Goal: Task Accomplishment & Management: Complete application form

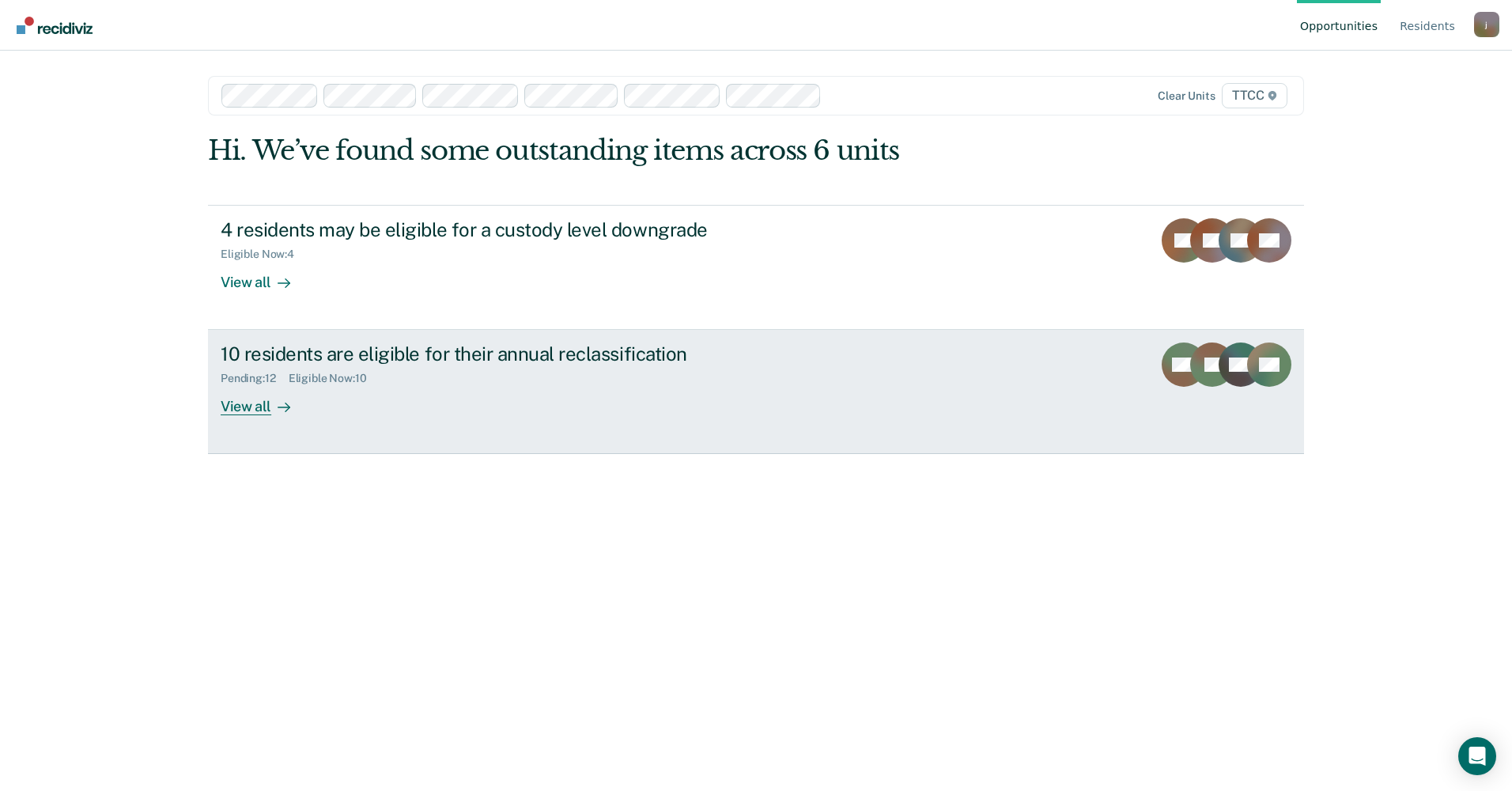
click at [401, 388] on div "10 residents are eligible for their annual reclassification Pending : 12 Eligib…" at bounding box center [517, 379] width 593 height 72
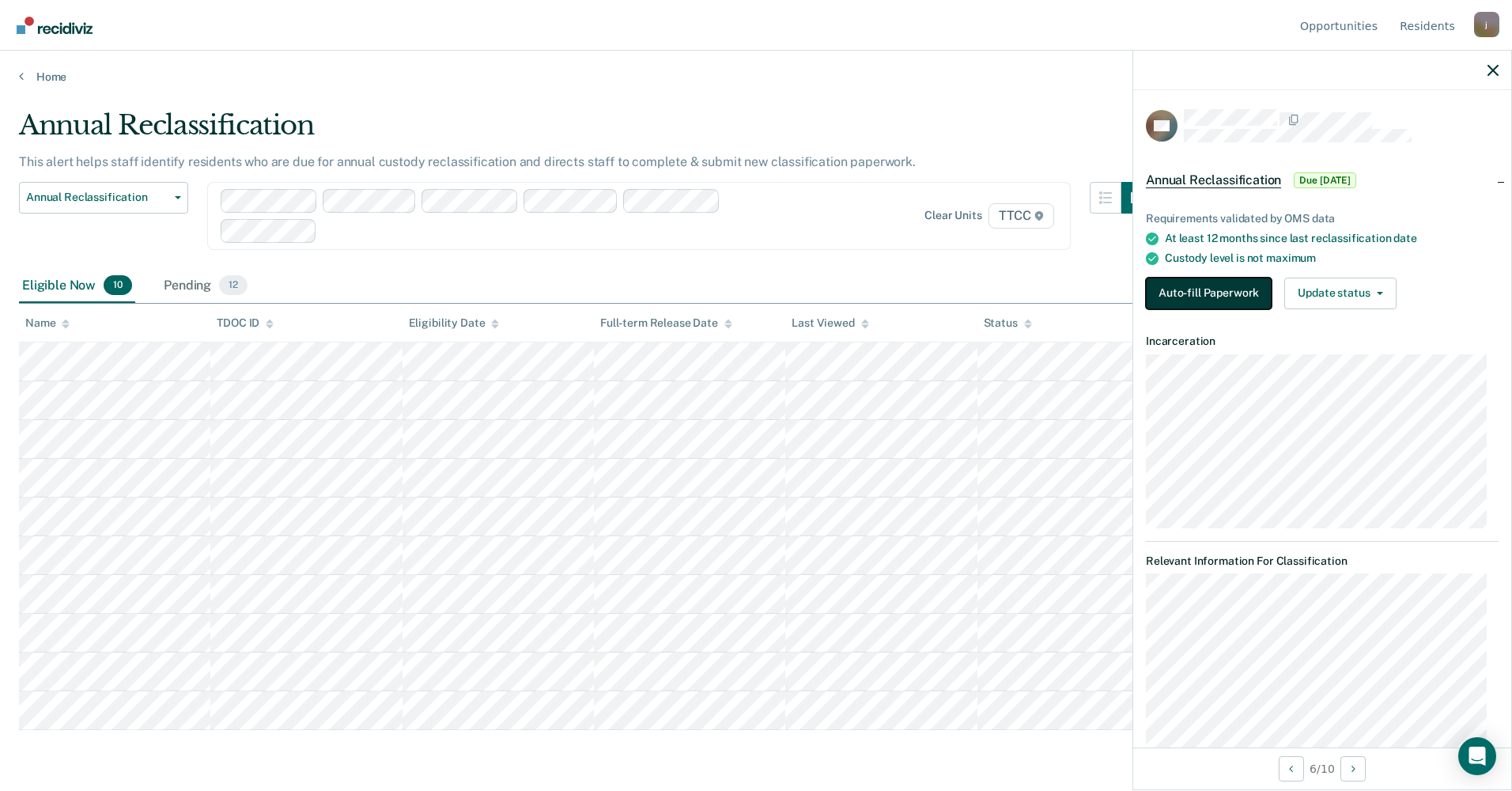
click at [1232, 298] on button "Auto-fill Paperwork" at bounding box center [1208, 293] width 126 height 32
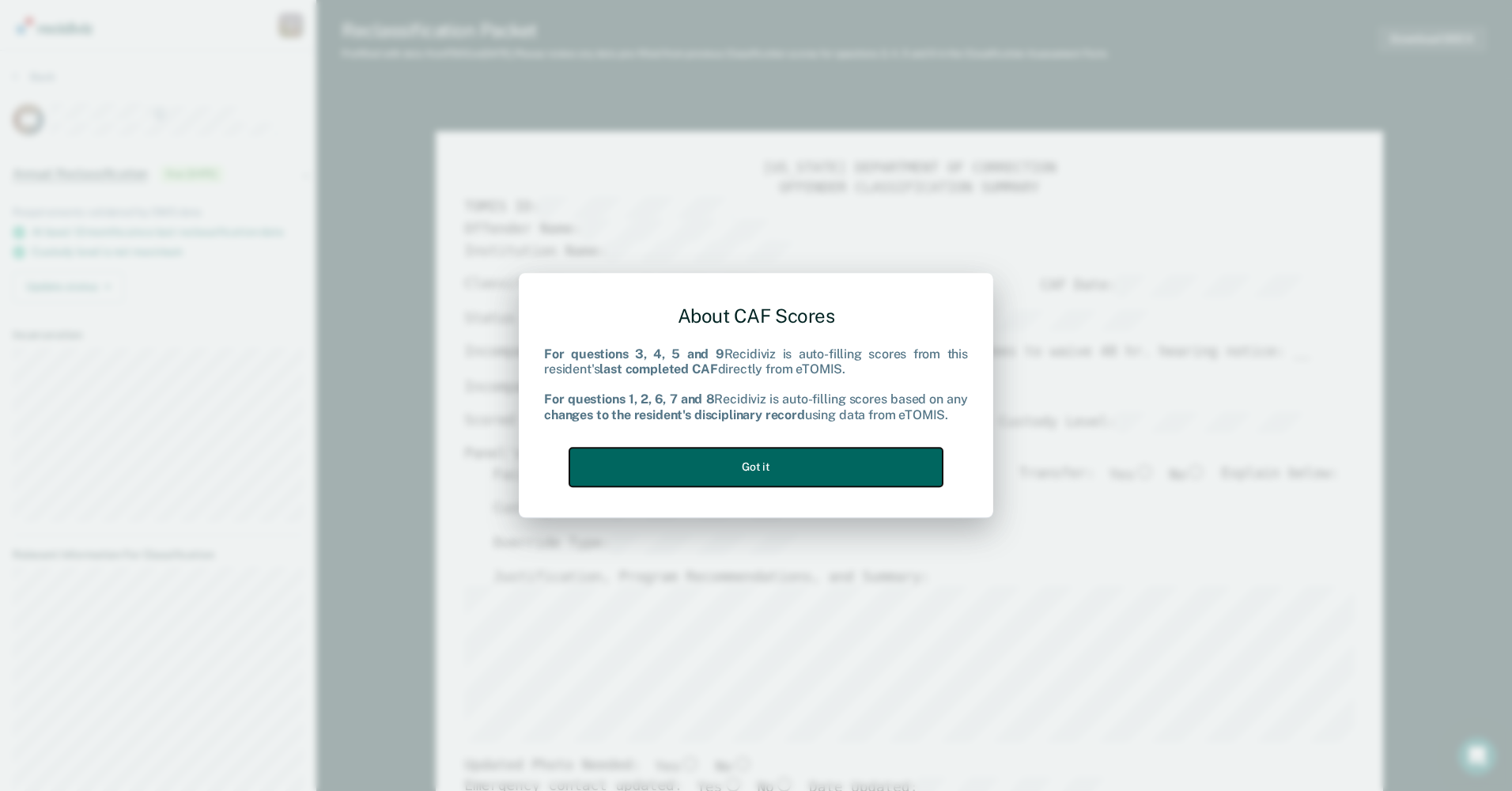
click at [717, 465] on button "Got it" at bounding box center [756, 467] width 374 height 39
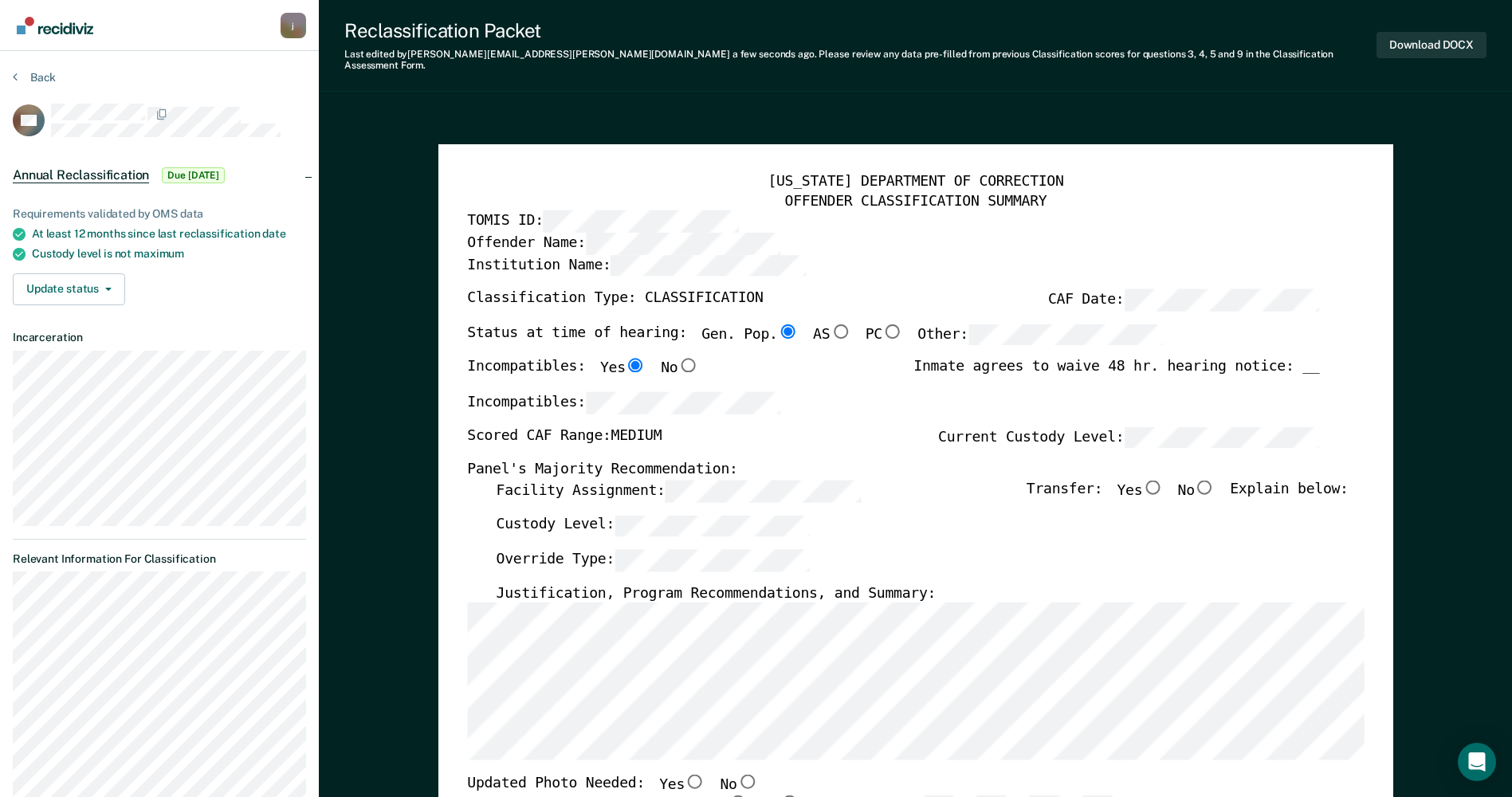
click at [1215, 479] on input "No" at bounding box center [1204, 486] width 21 height 14
type textarea "x"
radio input "true"
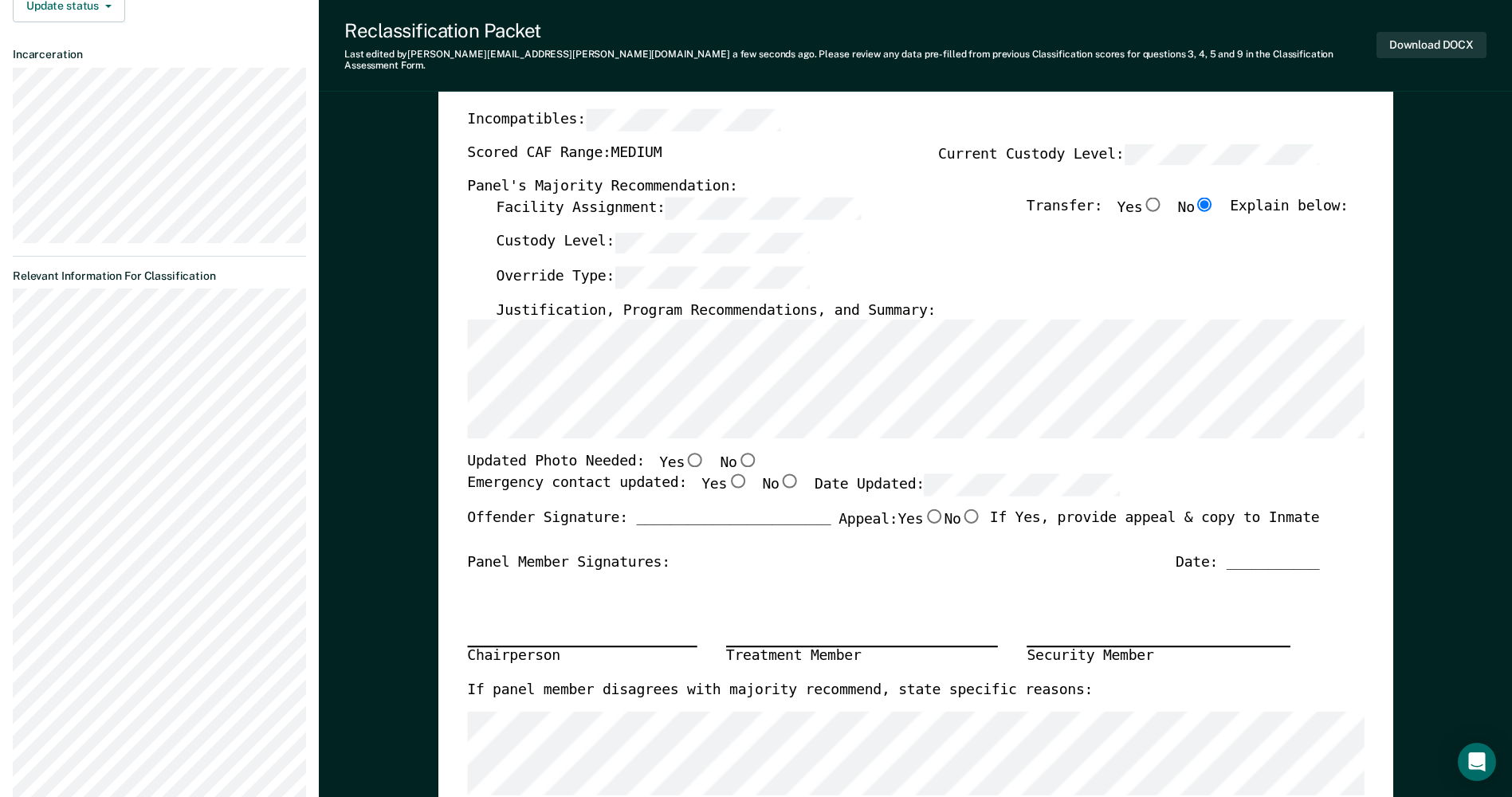
scroll to position [319, 0]
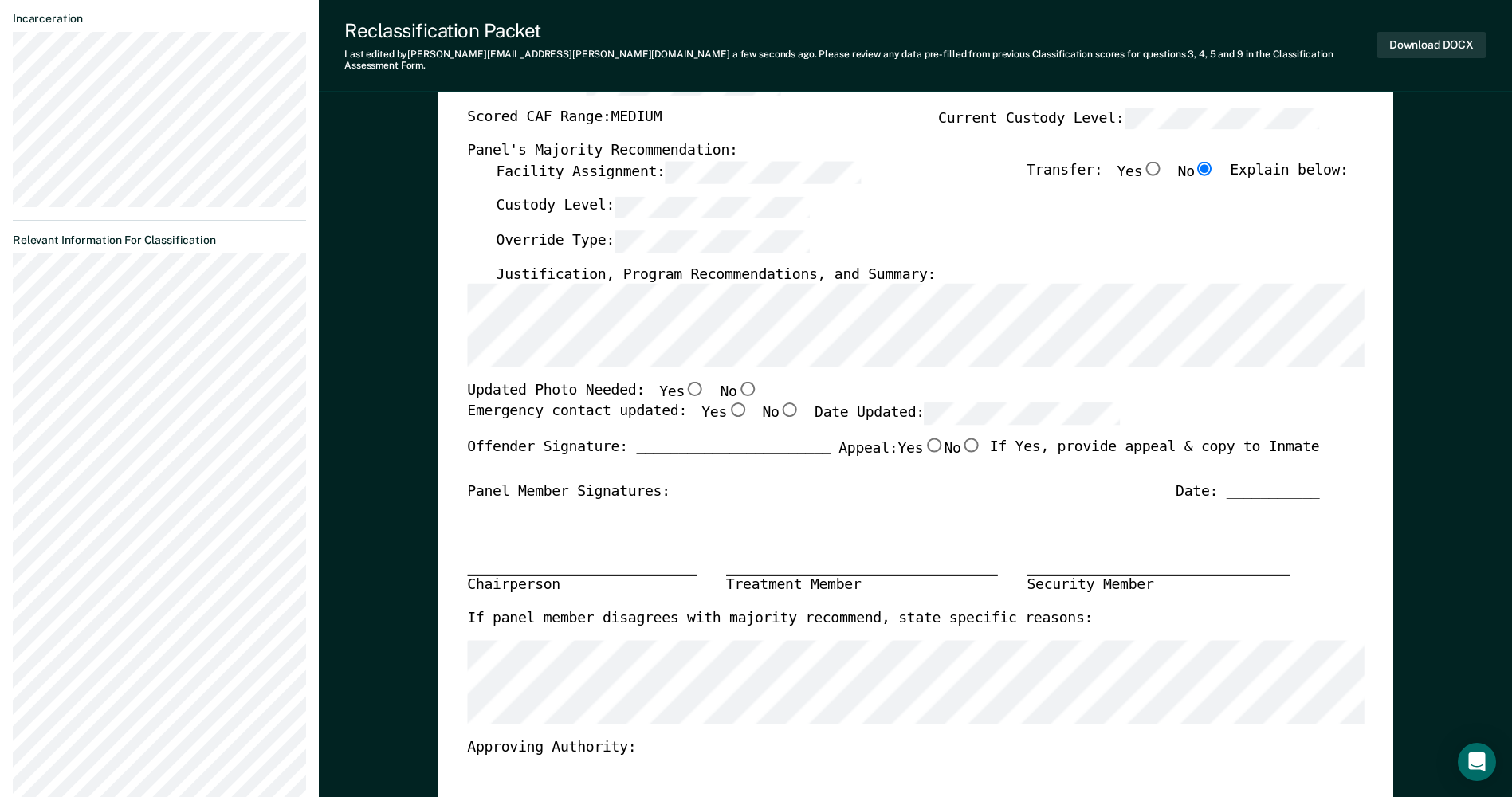
click at [684, 382] on input "Yes" at bounding box center [694, 389] width 21 height 14
type textarea "x"
radio input "true"
click at [727, 402] on input "Yes" at bounding box center [737, 409] width 21 height 14
type textarea "x"
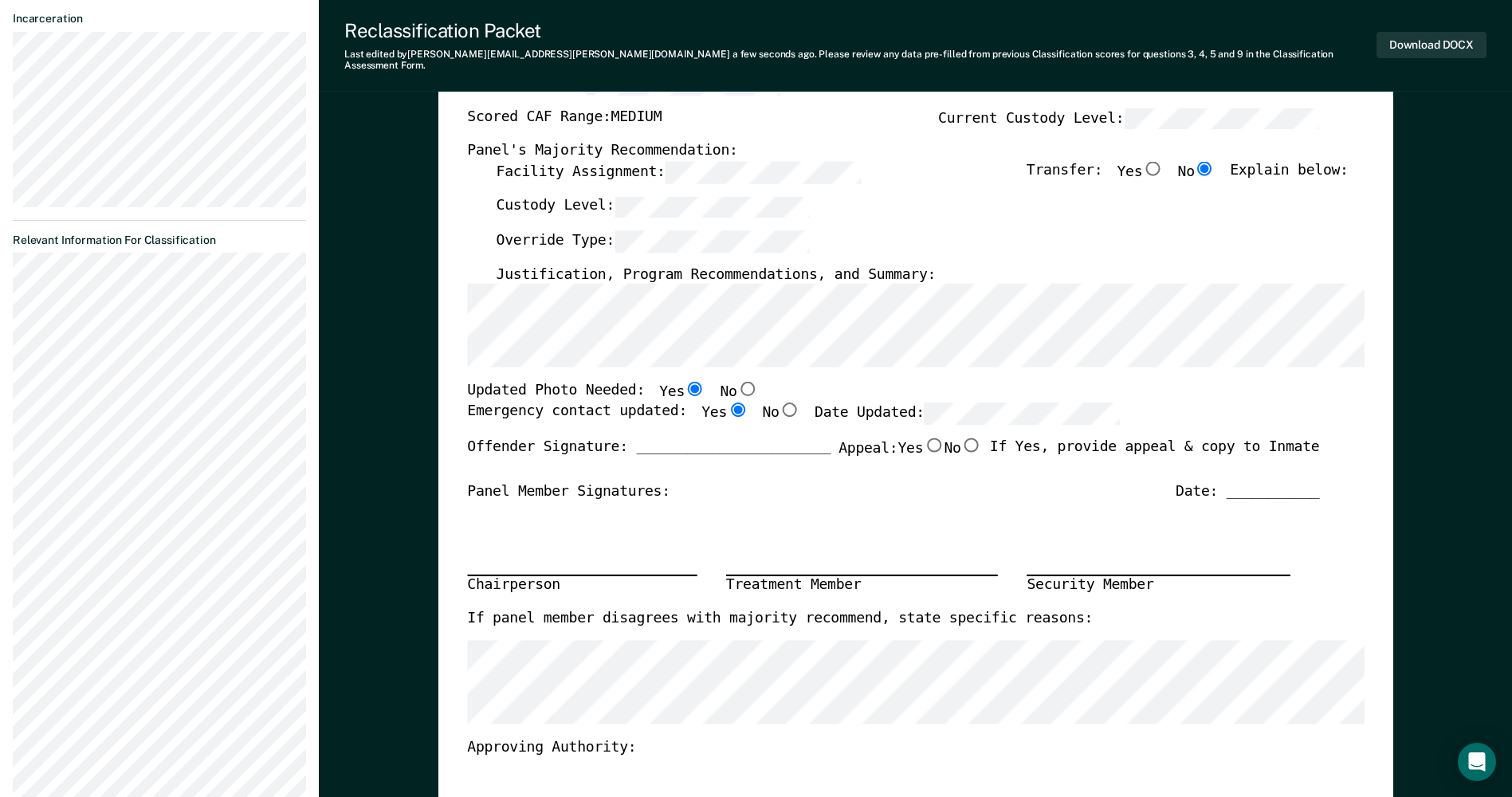
radio input "true"
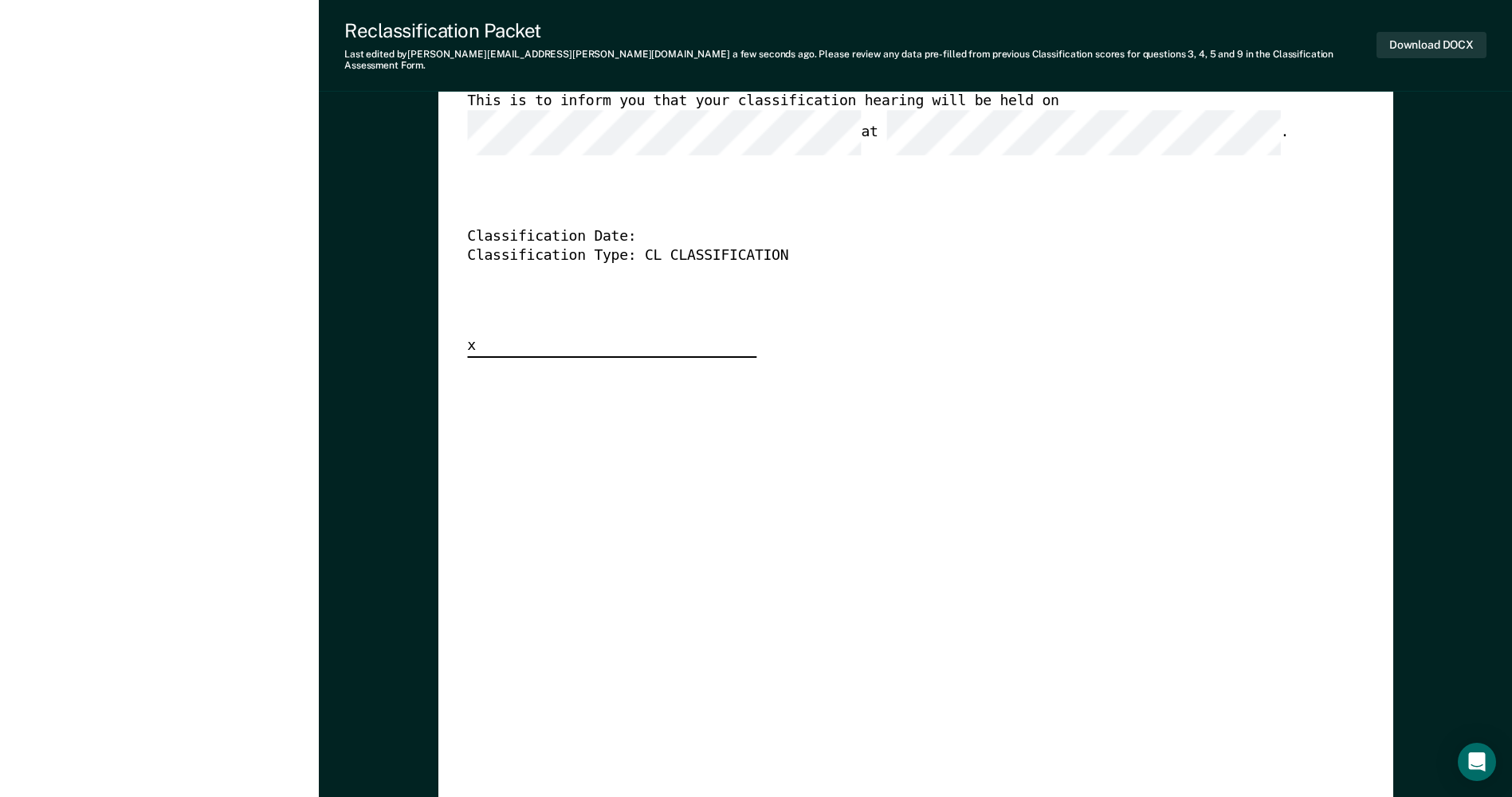
scroll to position [4600, 0]
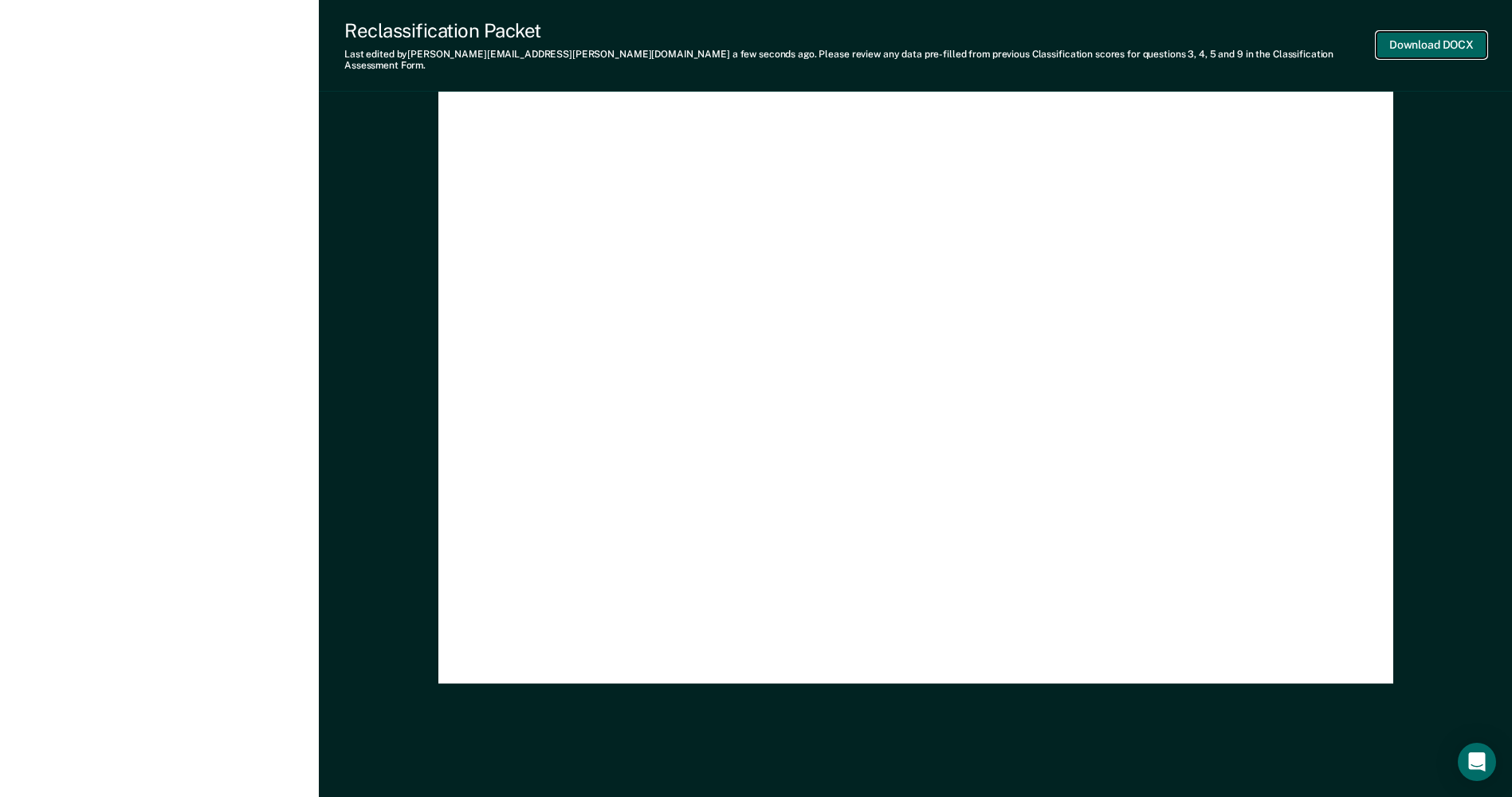
click at [1441, 36] on button "Download DOCX" at bounding box center [1431, 45] width 110 height 26
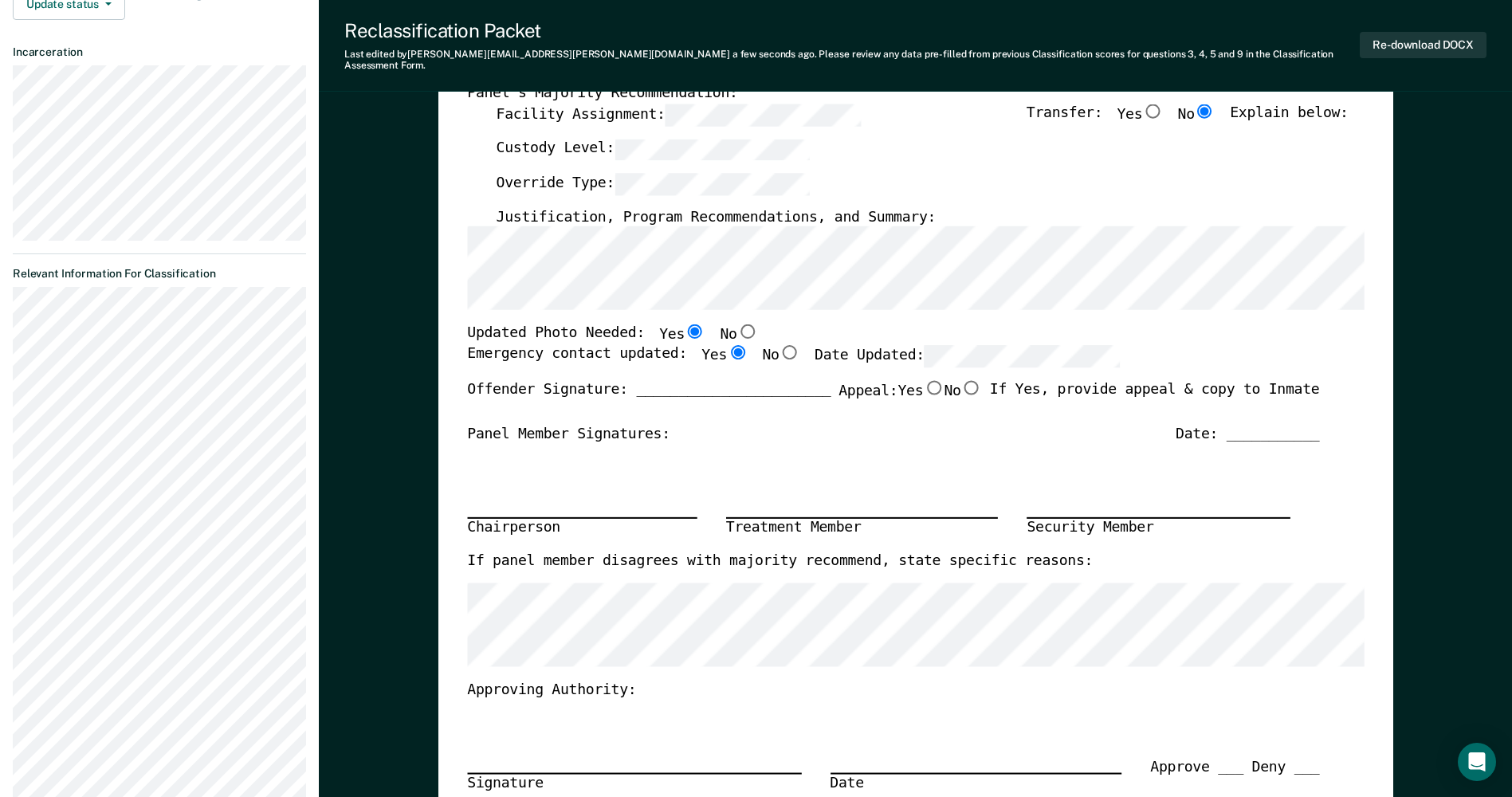
scroll to position [0, 0]
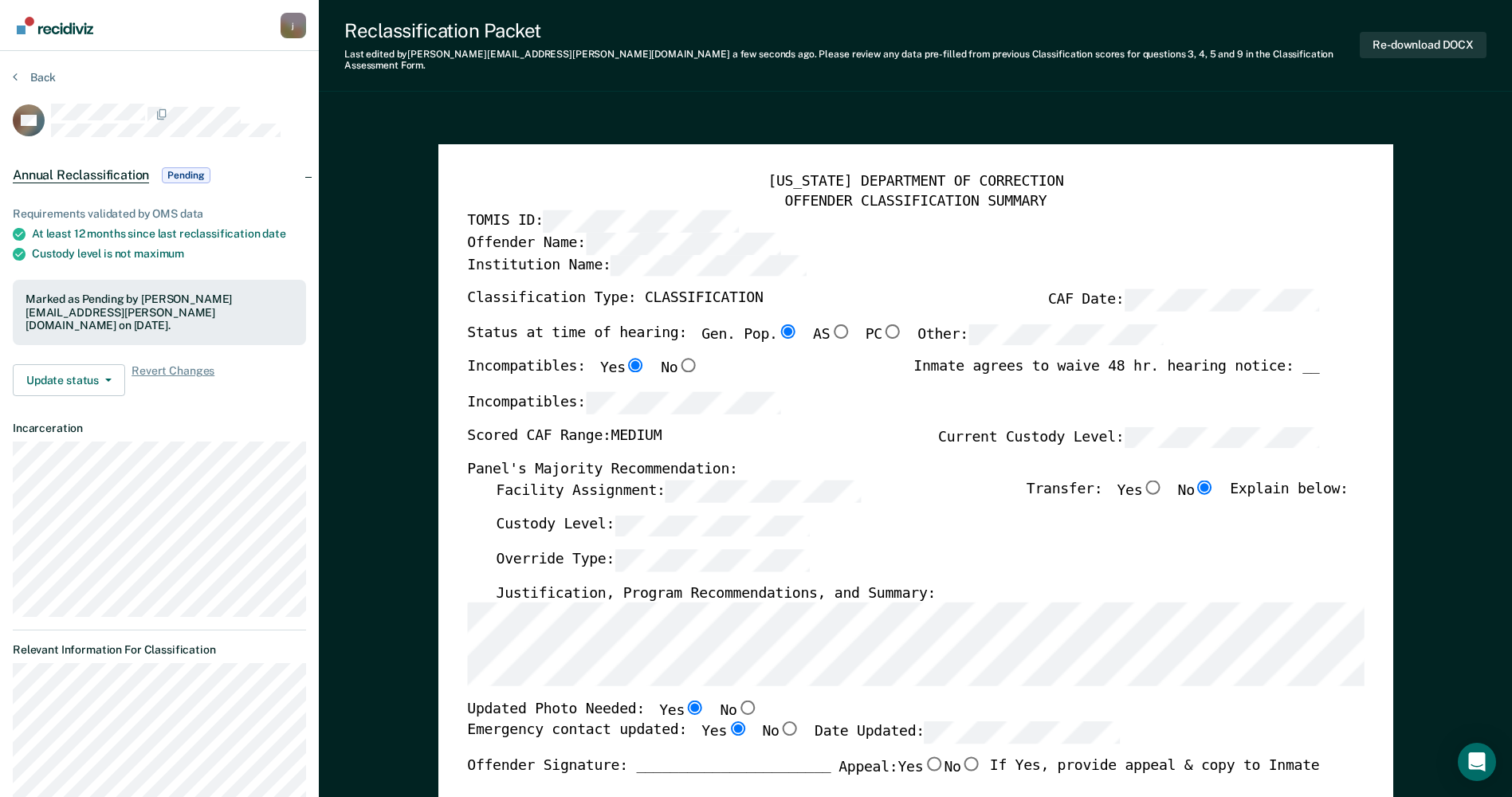
click at [24, 65] on section "Back DG Annual Reclassification Pending Requirements validated by OMS data At l…" at bounding box center [159, 729] width 319 height 1356
click at [26, 73] on button "Back" at bounding box center [34, 77] width 43 height 14
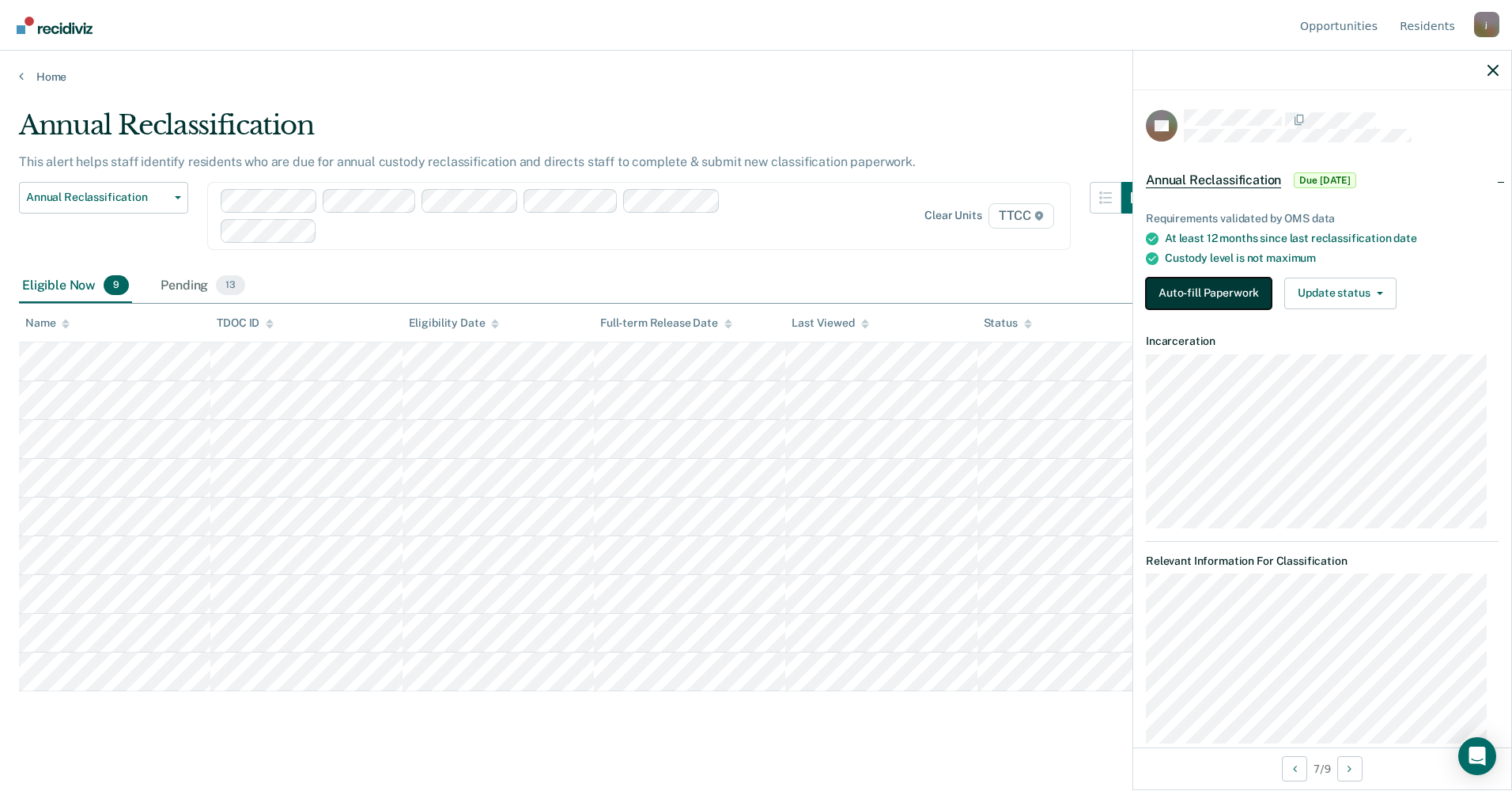
click at [1204, 284] on button "Auto-fill Paperwork" at bounding box center [1208, 293] width 126 height 32
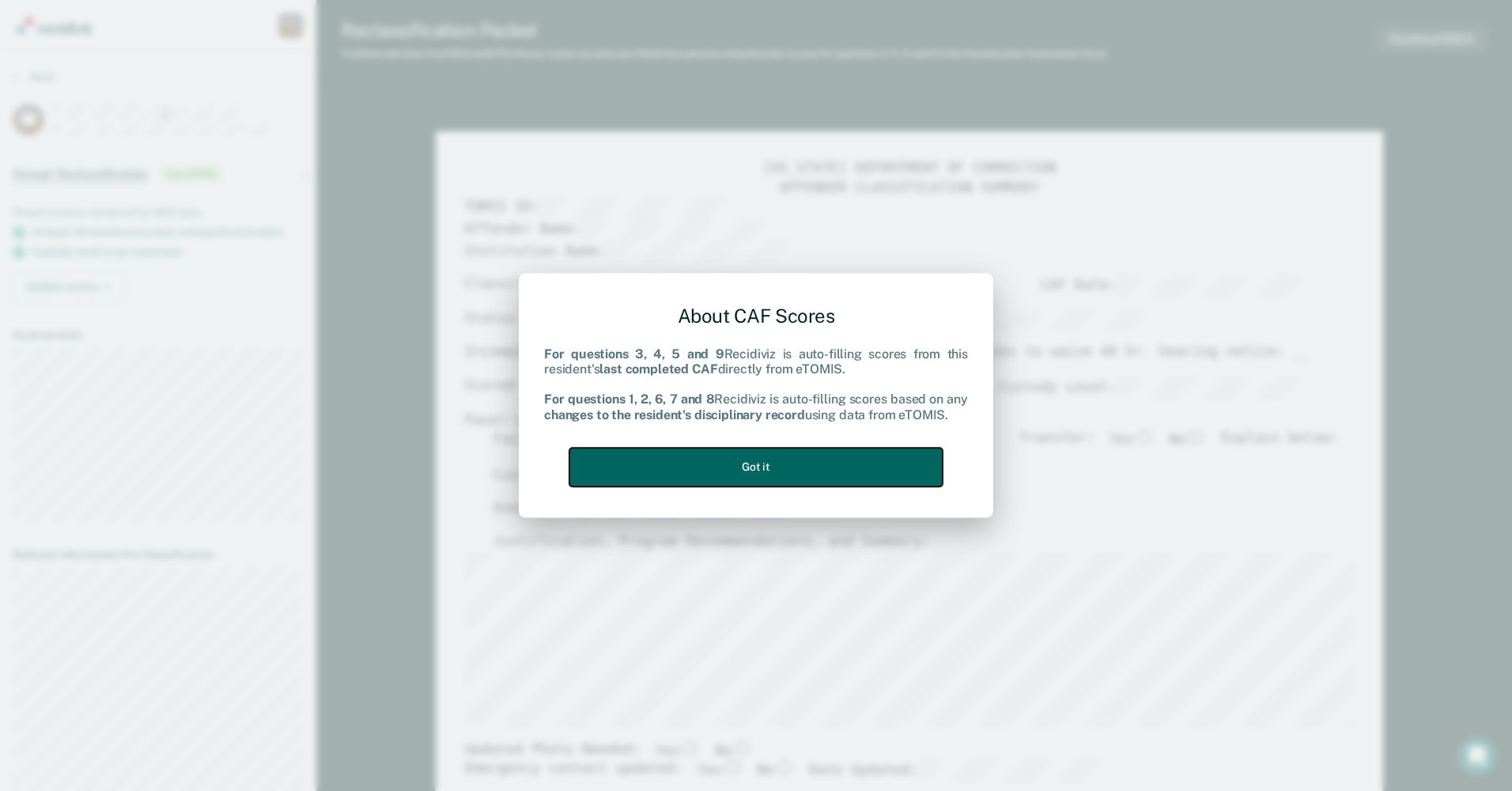
click at [832, 470] on button "Got it" at bounding box center [756, 467] width 374 height 39
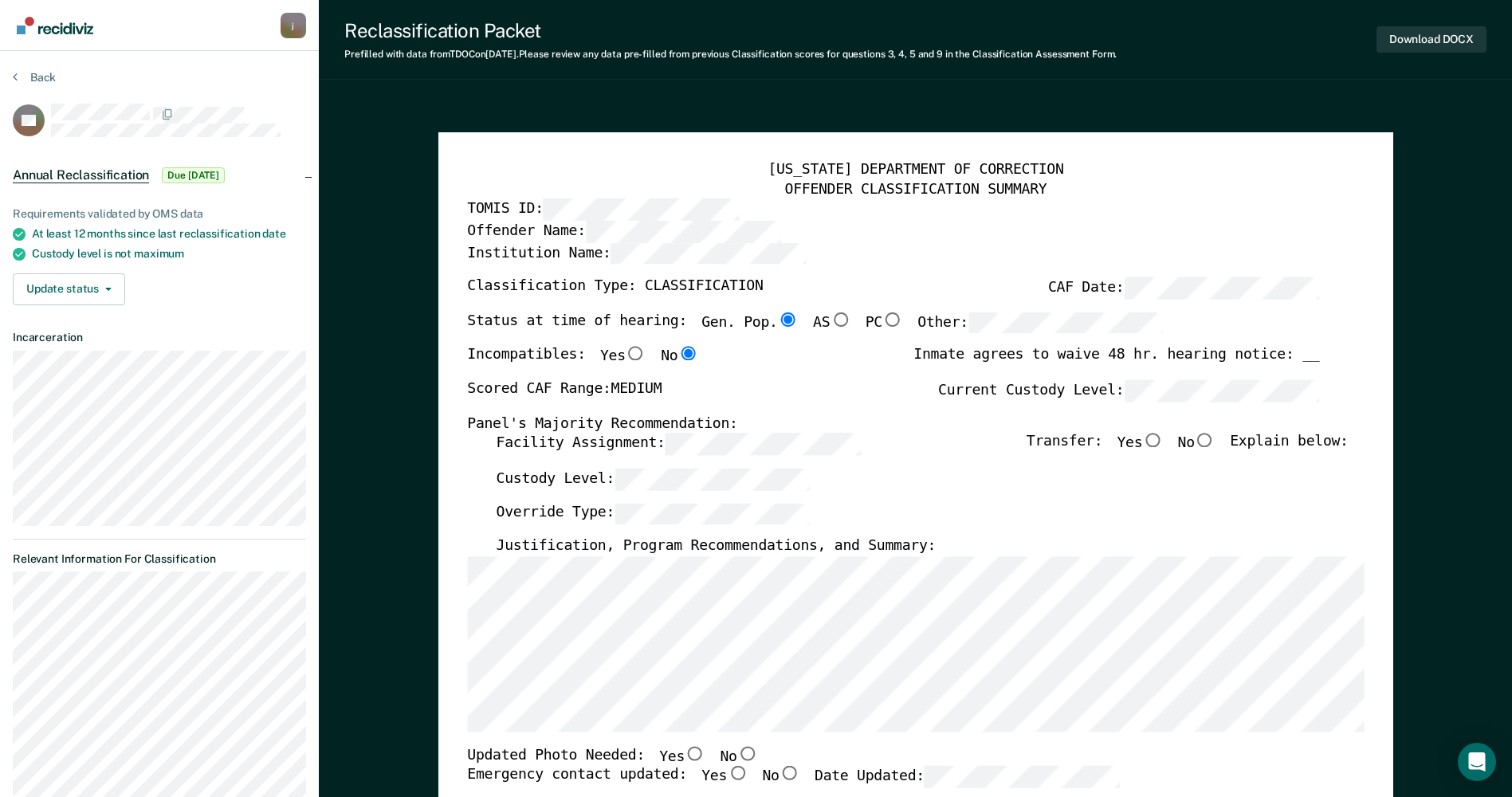
click at [1215, 443] on input "No" at bounding box center [1204, 440] width 21 height 14
type textarea "x"
radio input "true"
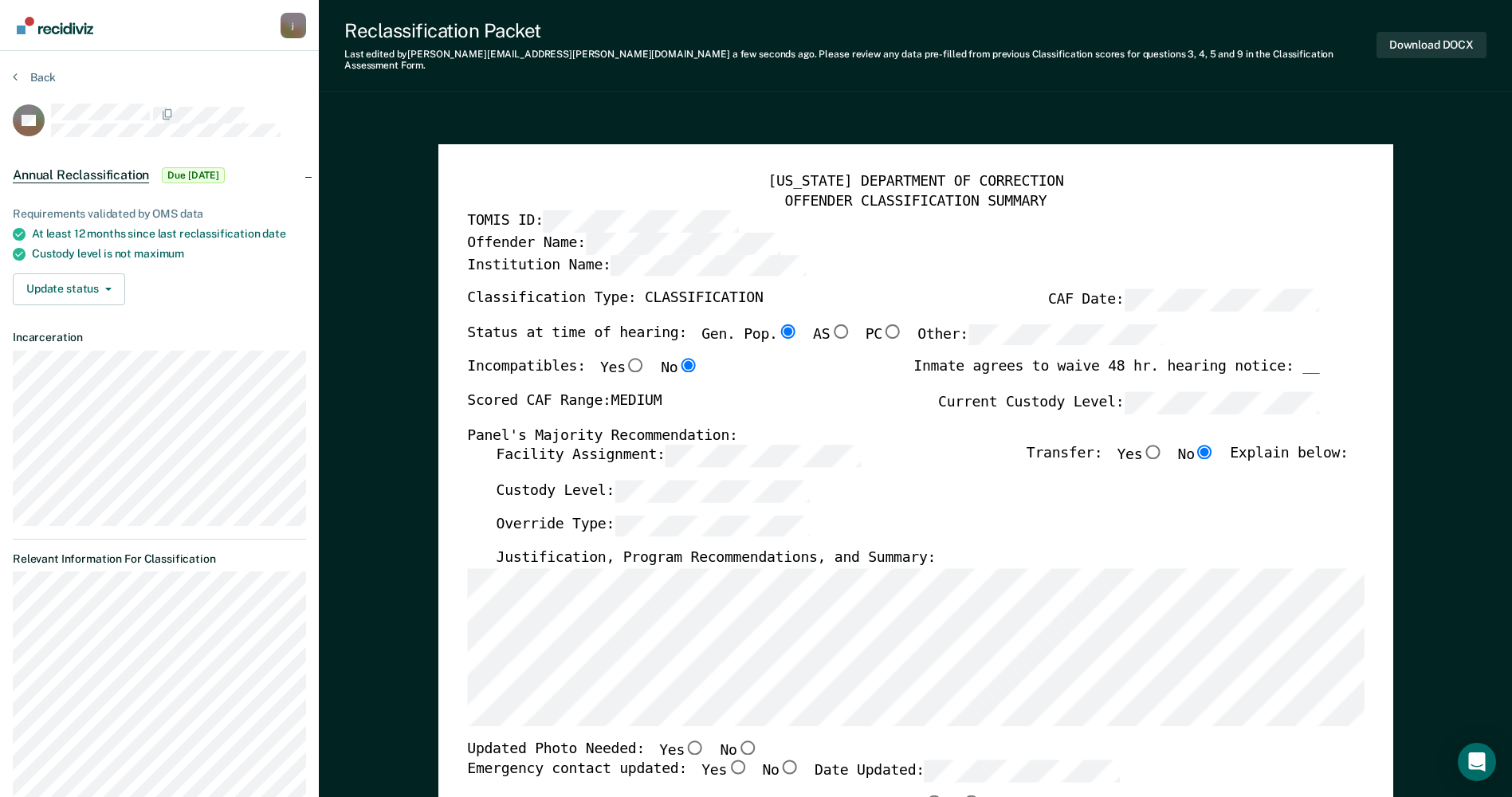
click at [744, 724] on div "[US_STATE] DEPARTMENT OF CORRECTION OFFENDER CLASSIFICATION SUMMARY TOMIS ID: O…" at bounding box center [916, 755] width 897 height 1166
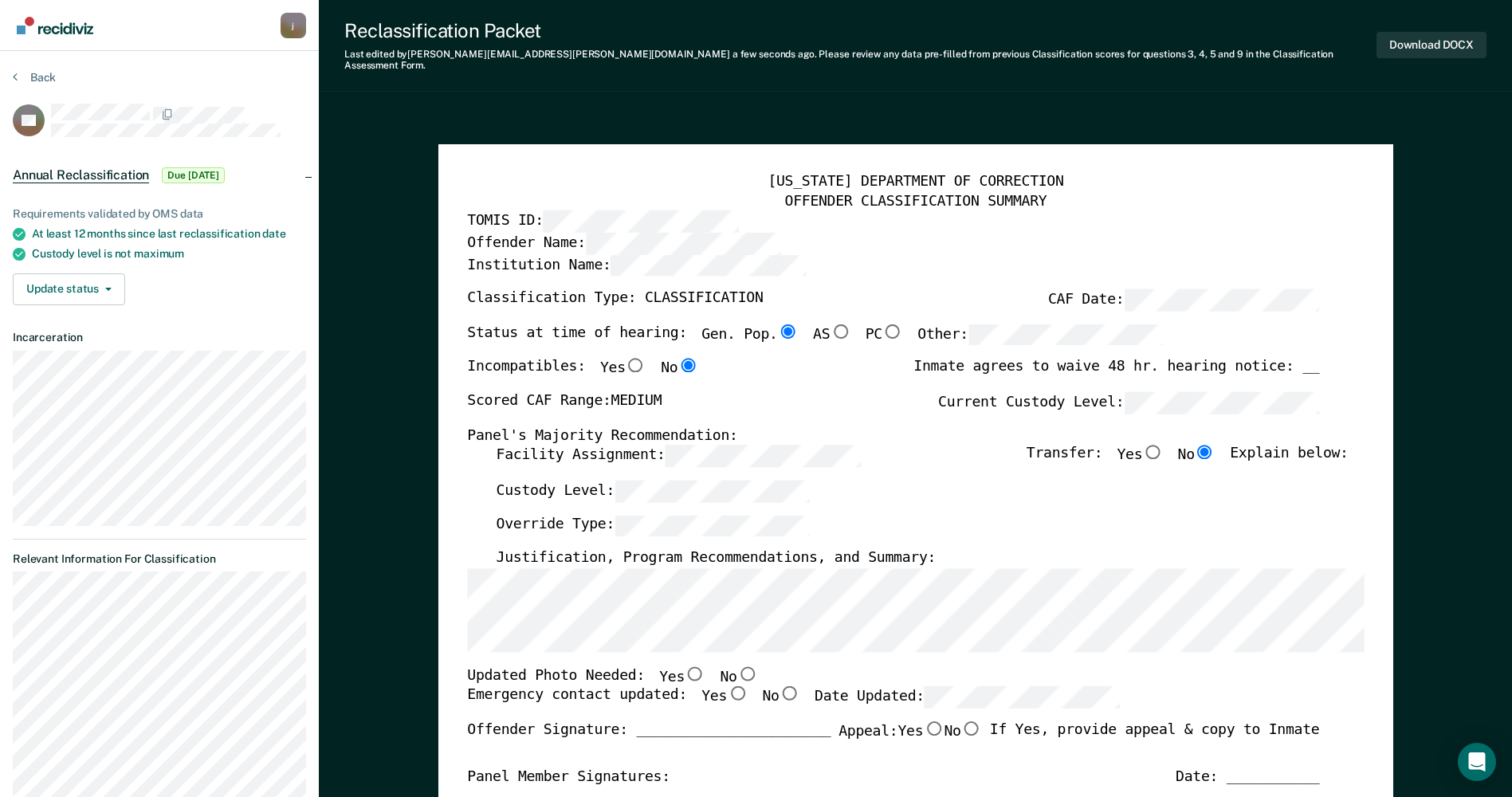
click at [736, 666] on input "No" at bounding box center [746, 673] width 21 height 14
type textarea "x"
radio input "true"
click at [727, 686] on input "Yes" at bounding box center [737, 693] width 21 height 14
type textarea "x"
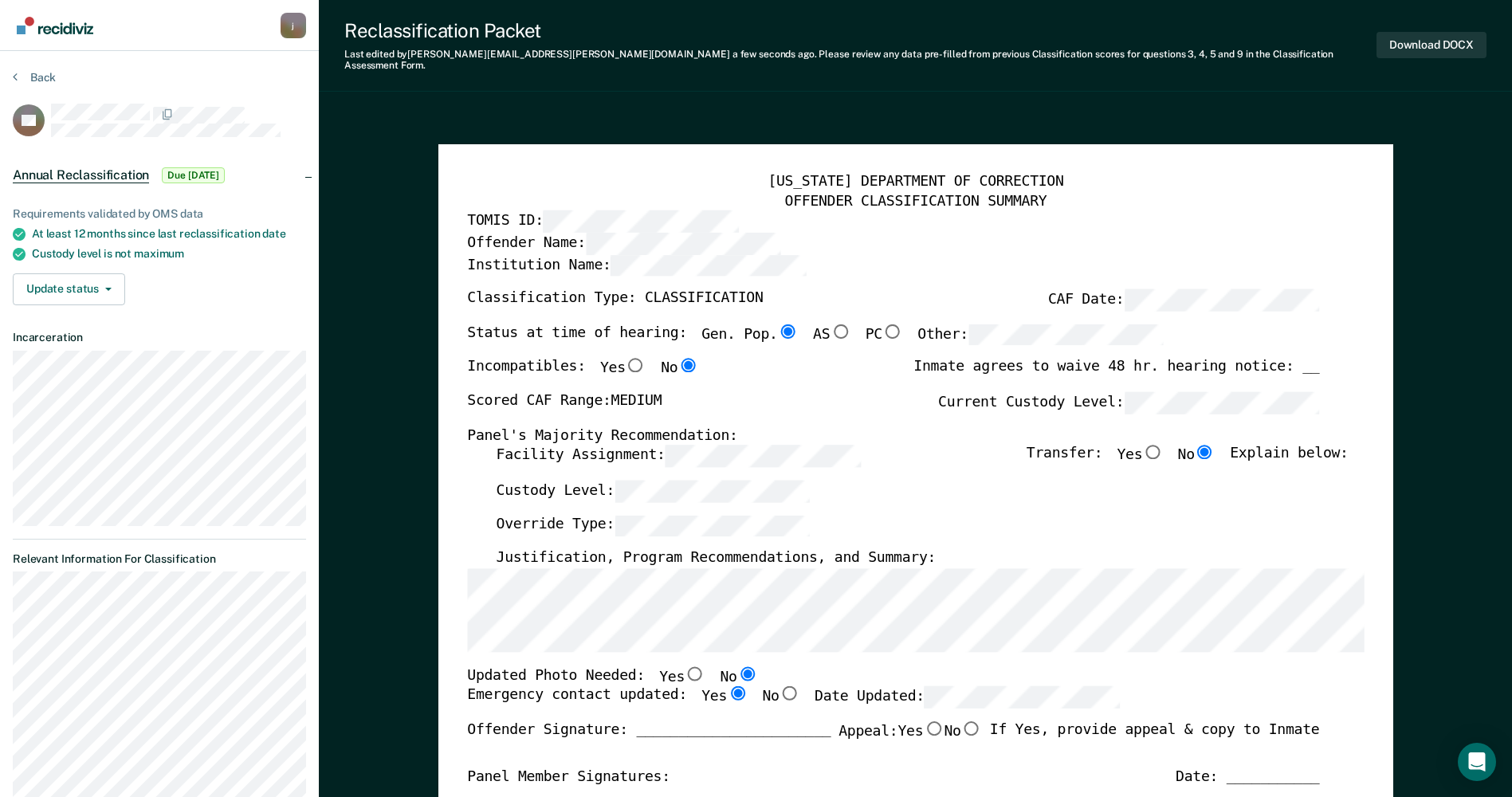
radio input "true"
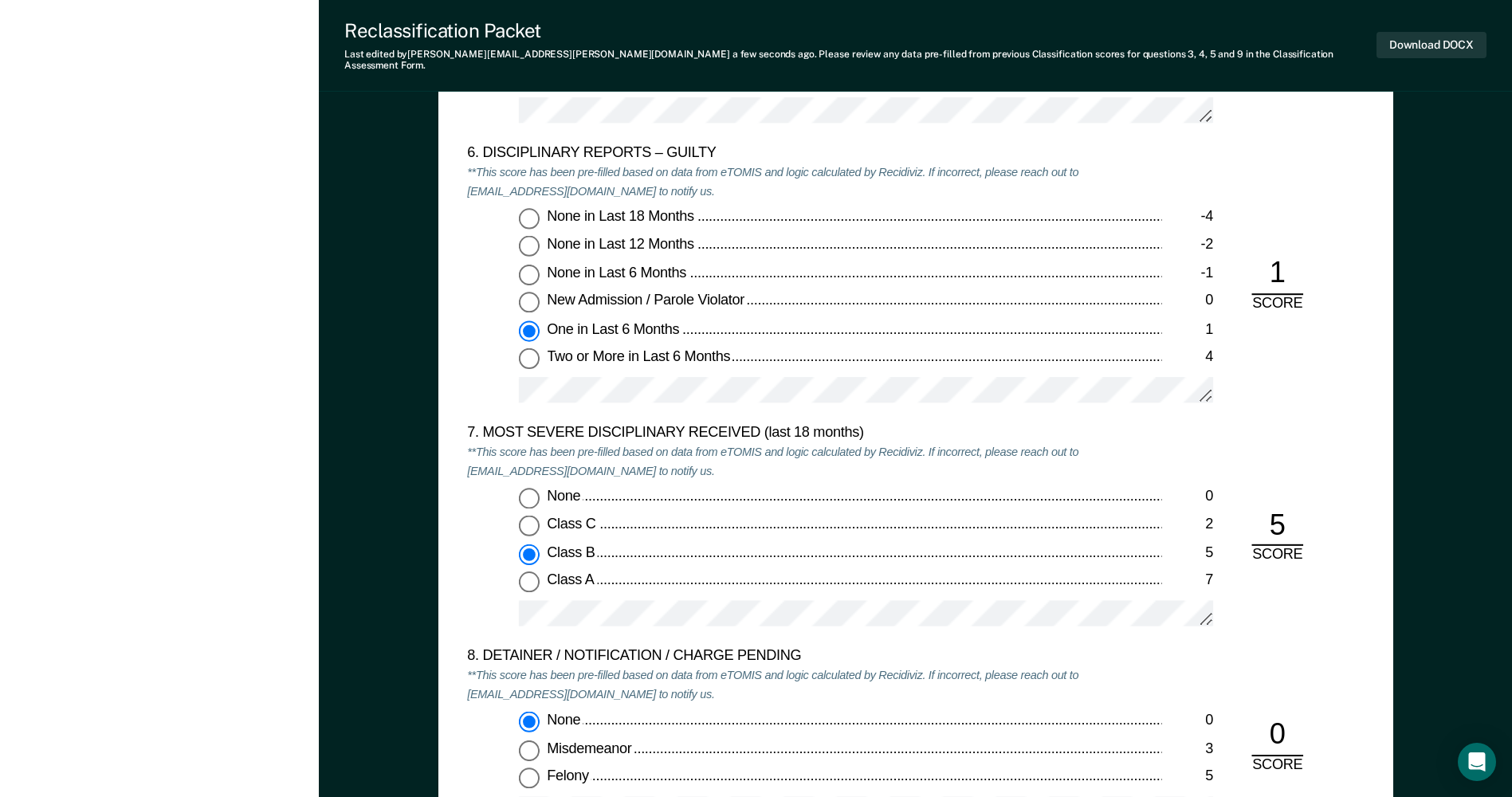
scroll to position [2869, 0]
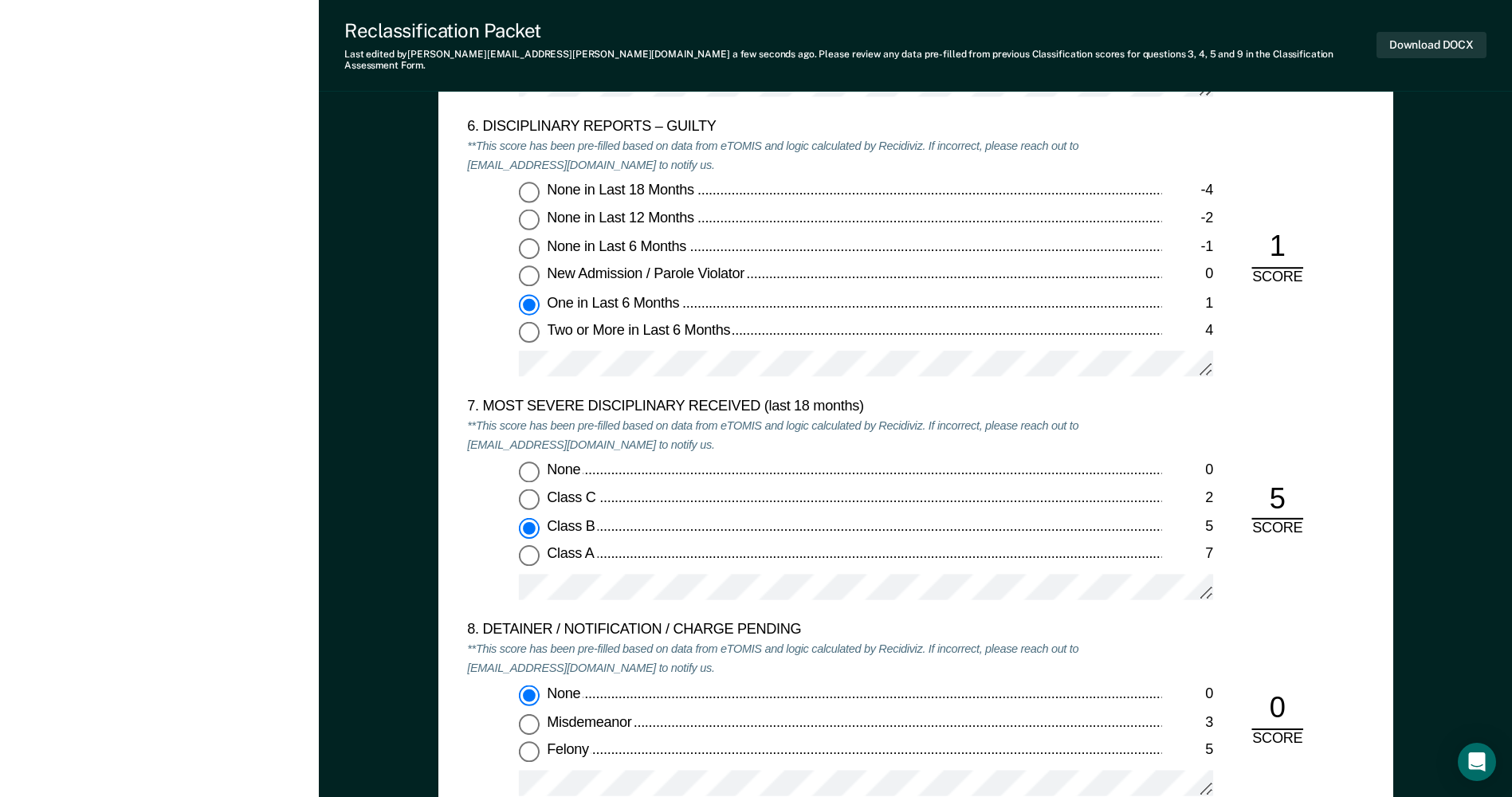
click at [1287, 231] on div "1" at bounding box center [1277, 248] width 52 height 39
click at [1276, 235] on div "1" at bounding box center [1277, 248] width 52 height 39
drag, startPoint x: 1276, startPoint y: 236, endPoint x: 1288, endPoint y: 234, distance: 12.2
click at [1288, 234] on div "1" at bounding box center [1277, 248] width 52 height 39
click at [1307, 334] on div "6. DISCIPLINARY REPORTS – GUILTY **This score has been pre-filled based on data…" at bounding box center [916, 258] width 897 height 280
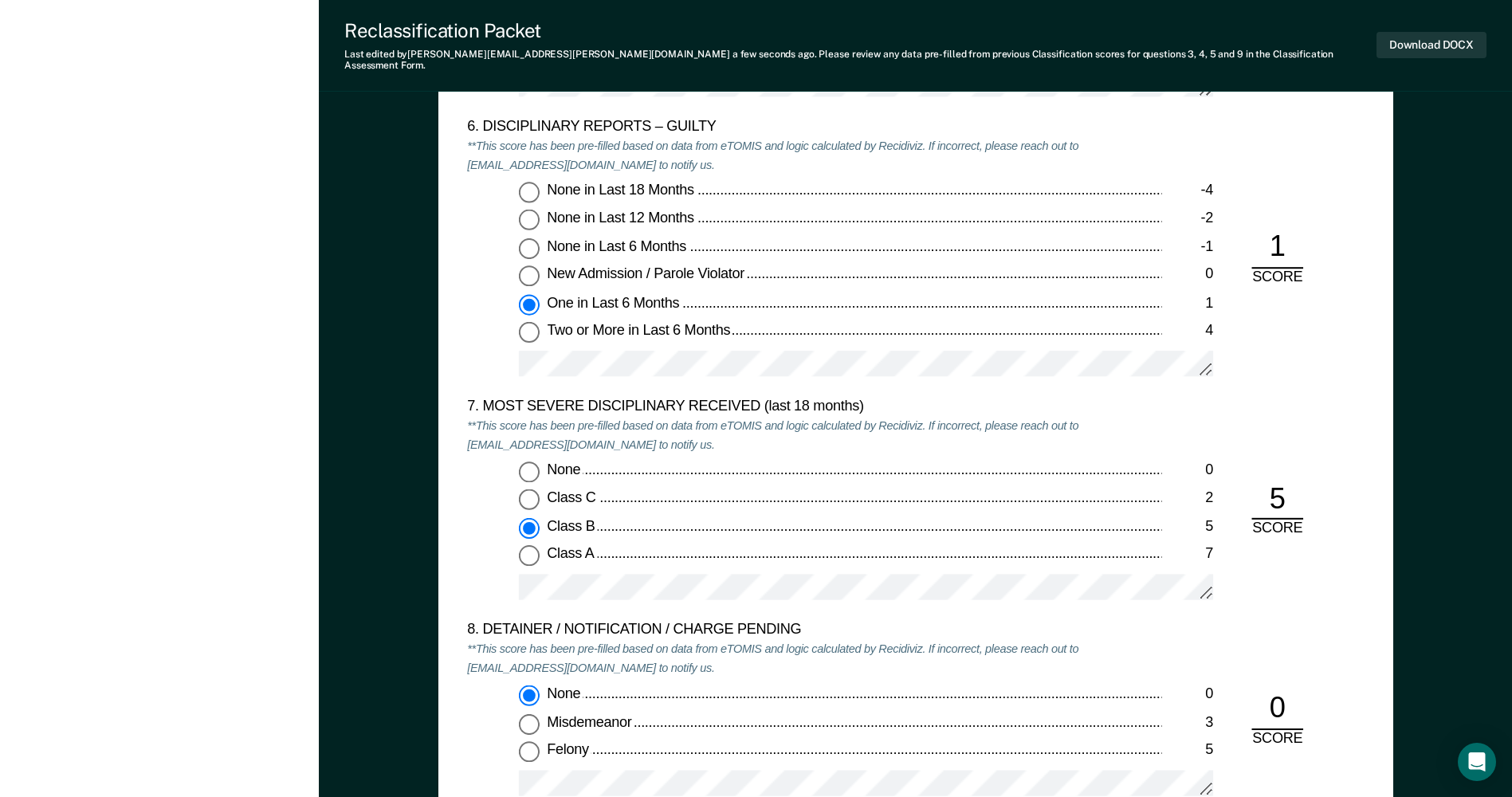
click at [532, 239] on input "None in Last 6 Months -1" at bounding box center [528, 248] width 21 height 21
type textarea "x"
radio input "true"
radio input "false"
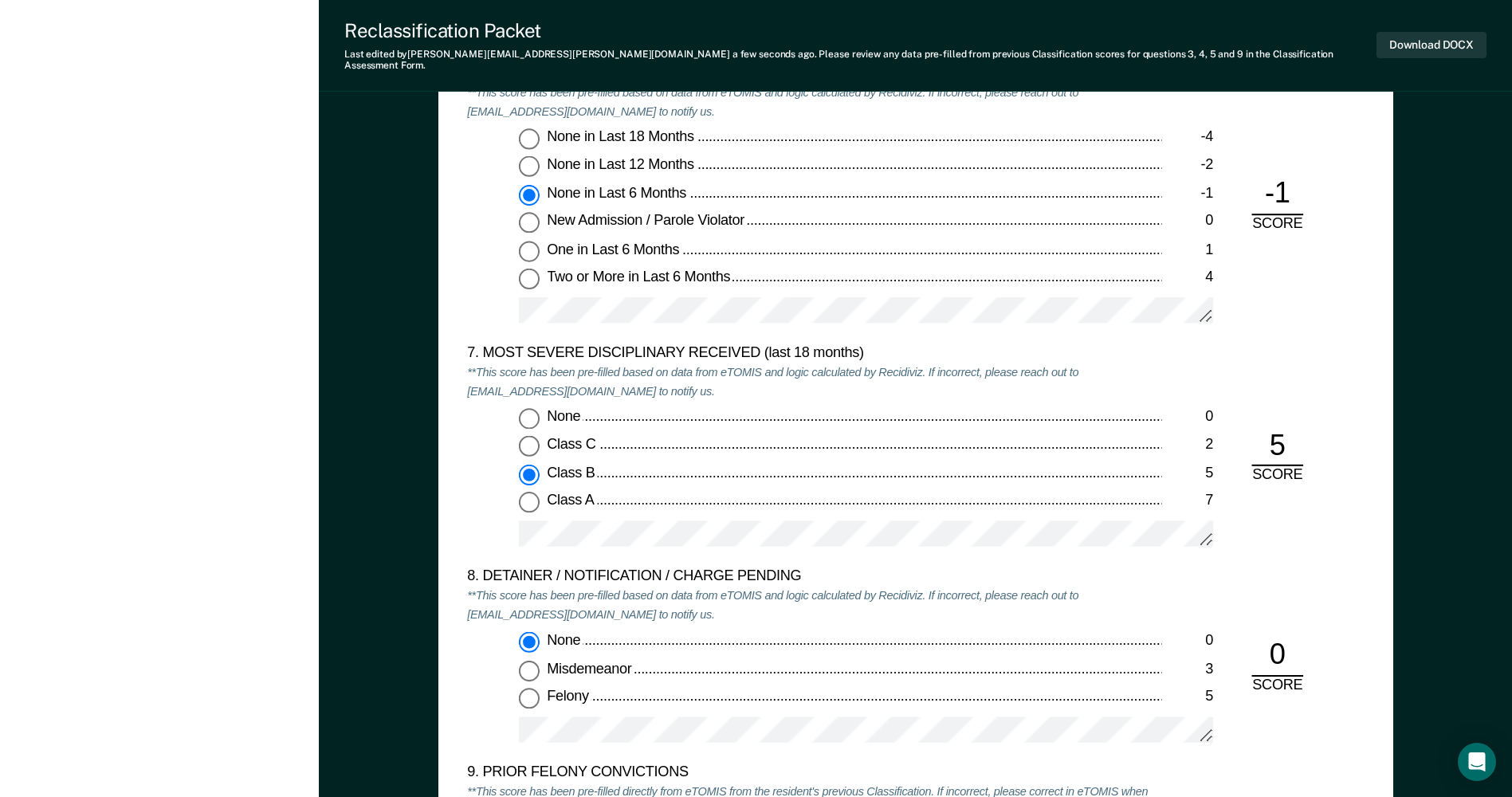
scroll to position [2949, 0]
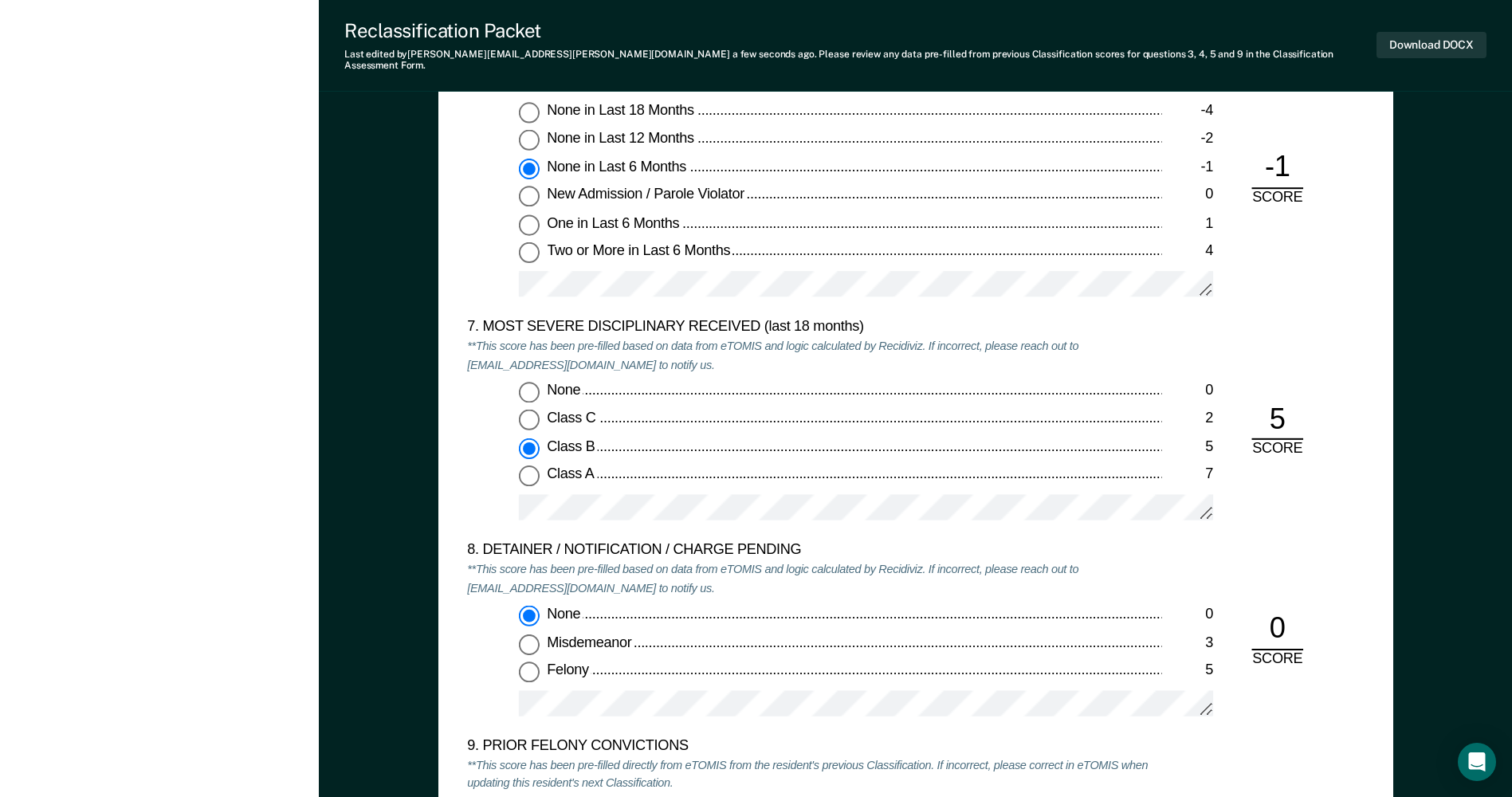
click at [486, 503] on div "None 0 Class C 2 Class B 5 Class A 7" at bounding box center [814, 457] width 694 height 153
click at [473, 499] on div "None 0 Class C 2 Class B 5 Class A 7" at bounding box center [814, 457] width 694 height 153
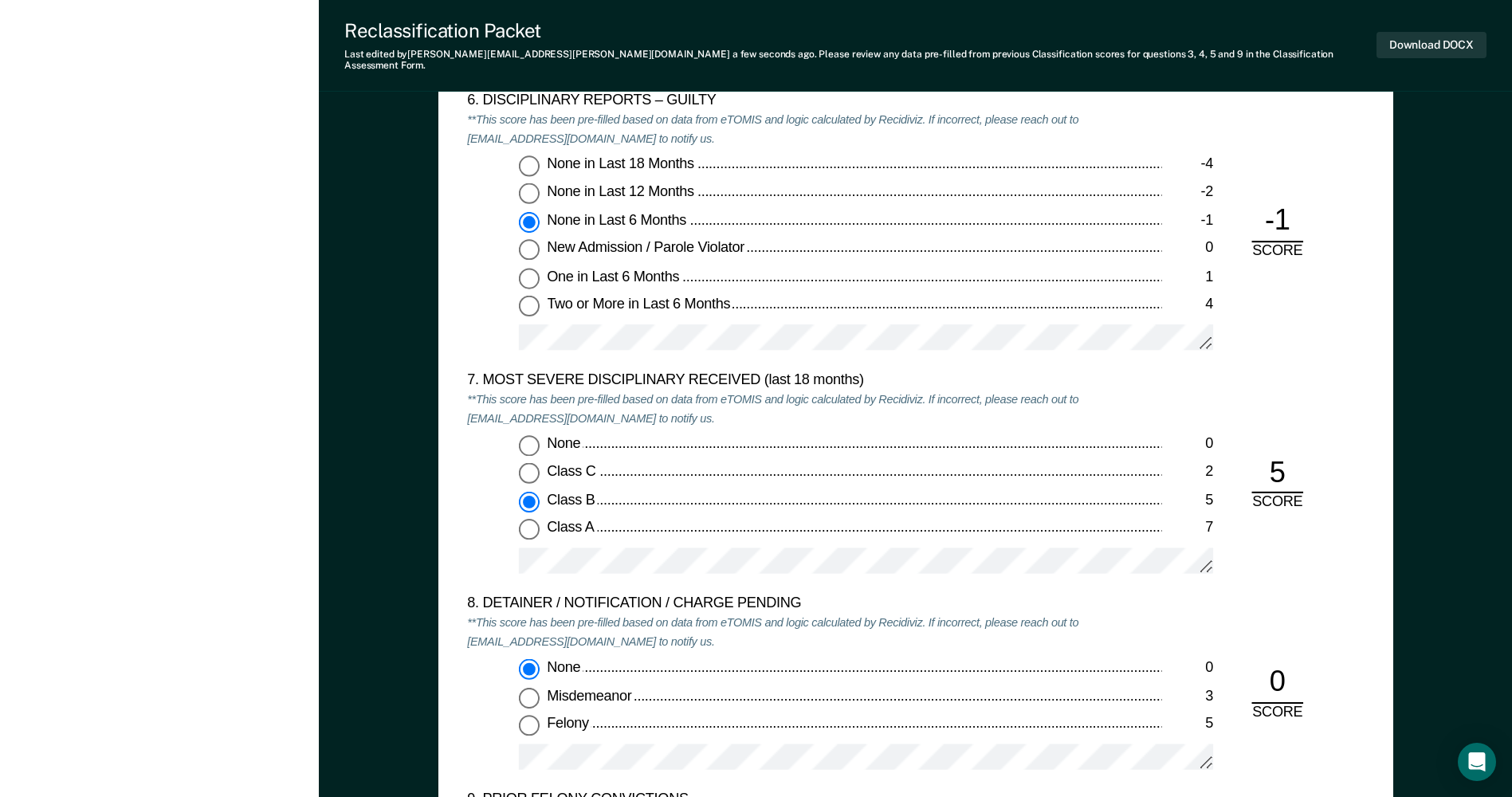
scroll to position [2869, 0]
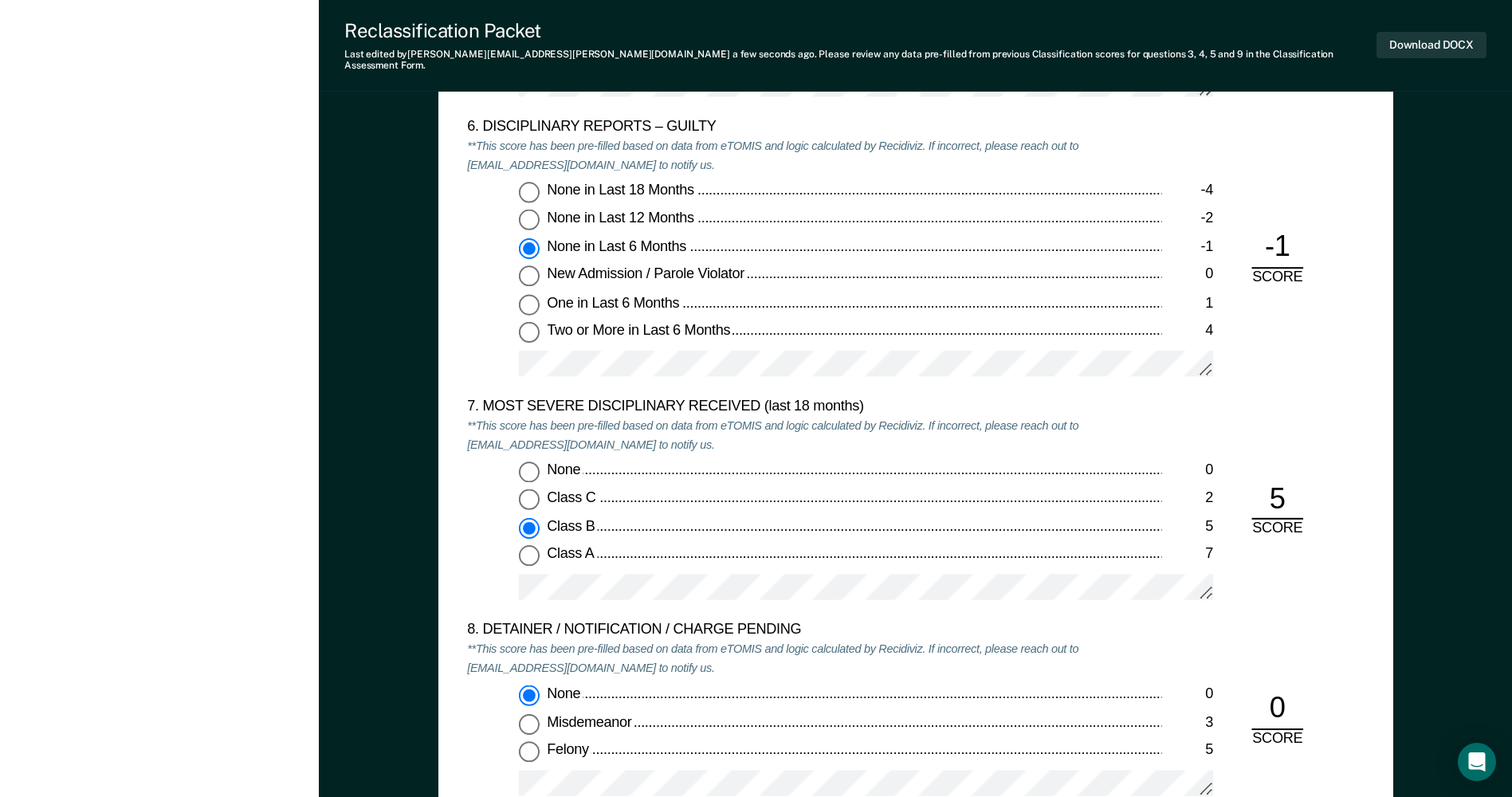
click at [1349, 634] on div "8. DETAINER / NOTIFICATION / CHARGE PENDING **This score has been pre-filled ba…" at bounding box center [916, 719] width 897 height 196
click at [1423, 38] on button "Download DOCX" at bounding box center [1431, 45] width 110 height 26
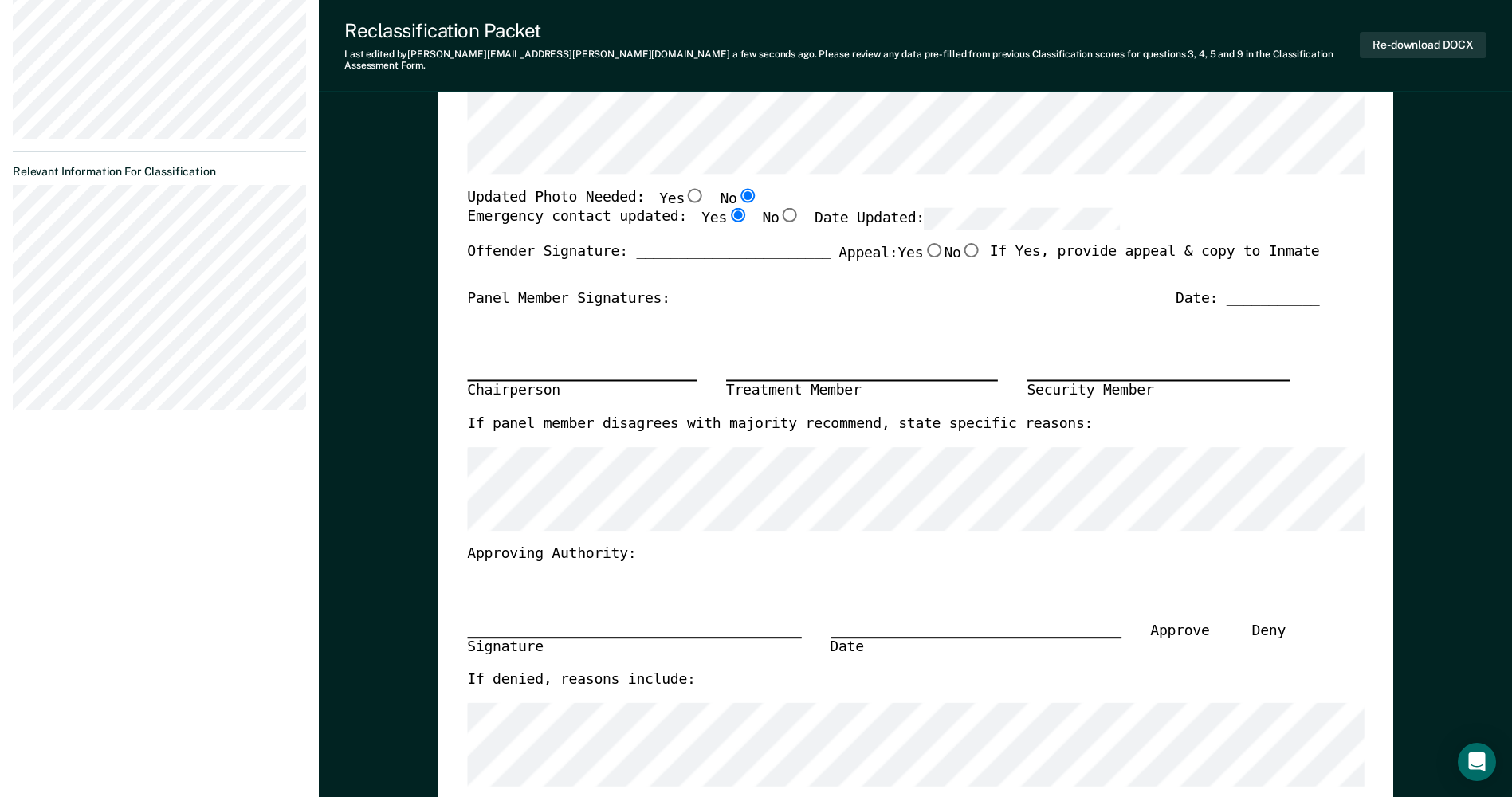
scroll to position [0, 0]
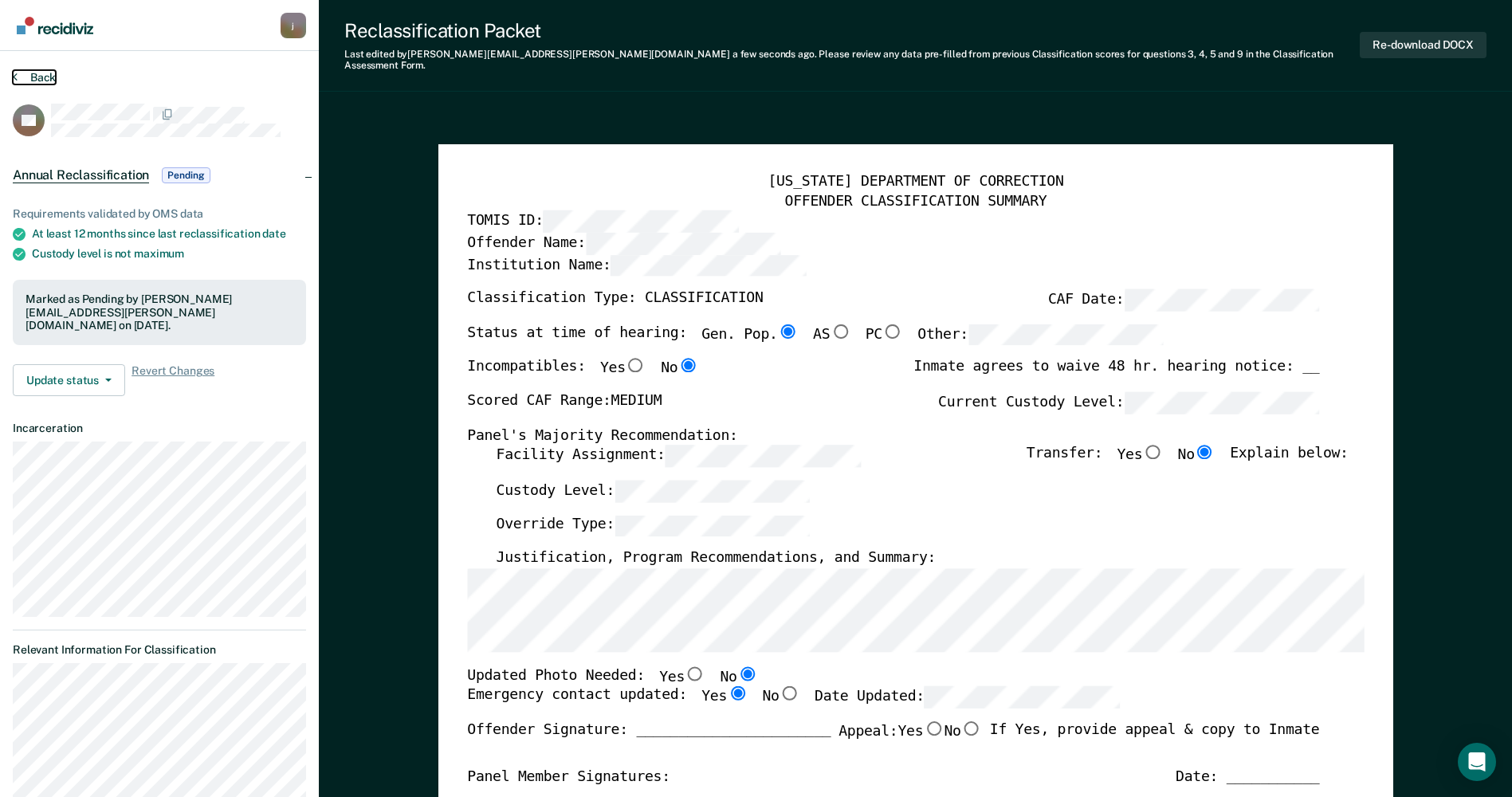
click at [39, 75] on button "Back" at bounding box center [34, 77] width 43 height 14
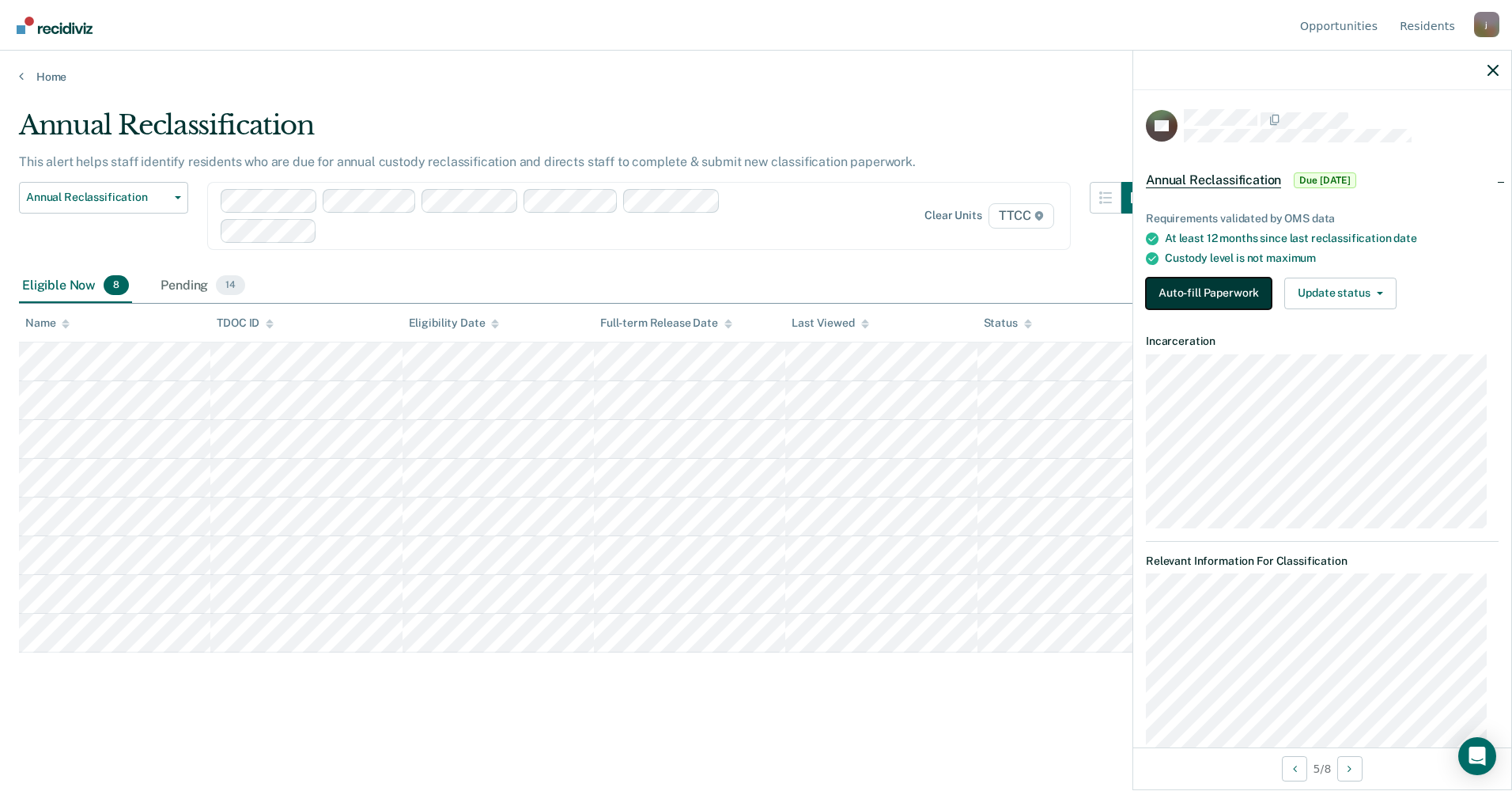
click at [1179, 301] on button "Auto-fill Paperwork" at bounding box center [1208, 293] width 126 height 32
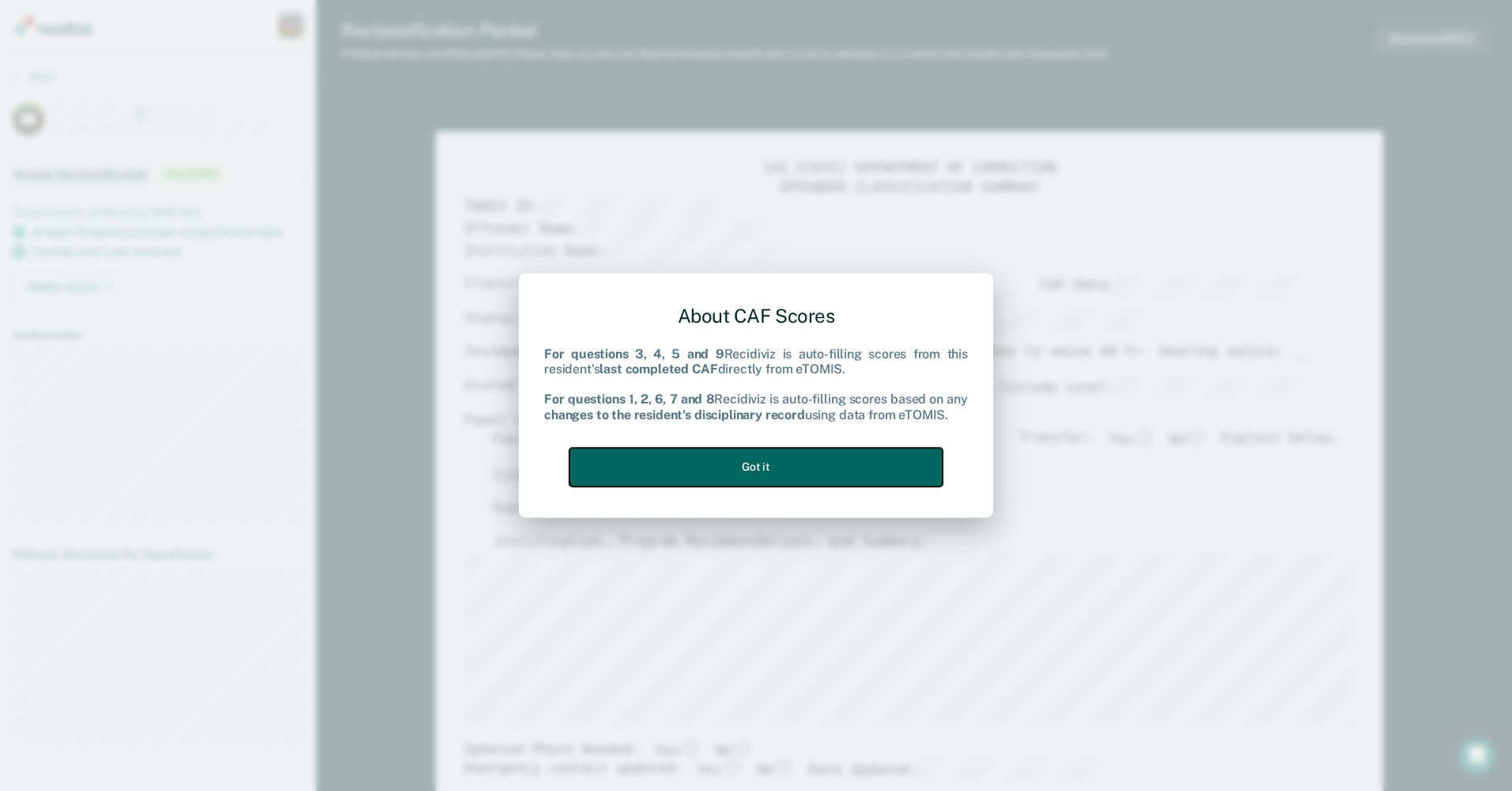
click at [754, 472] on button "Got it" at bounding box center [756, 467] width 374 height 39
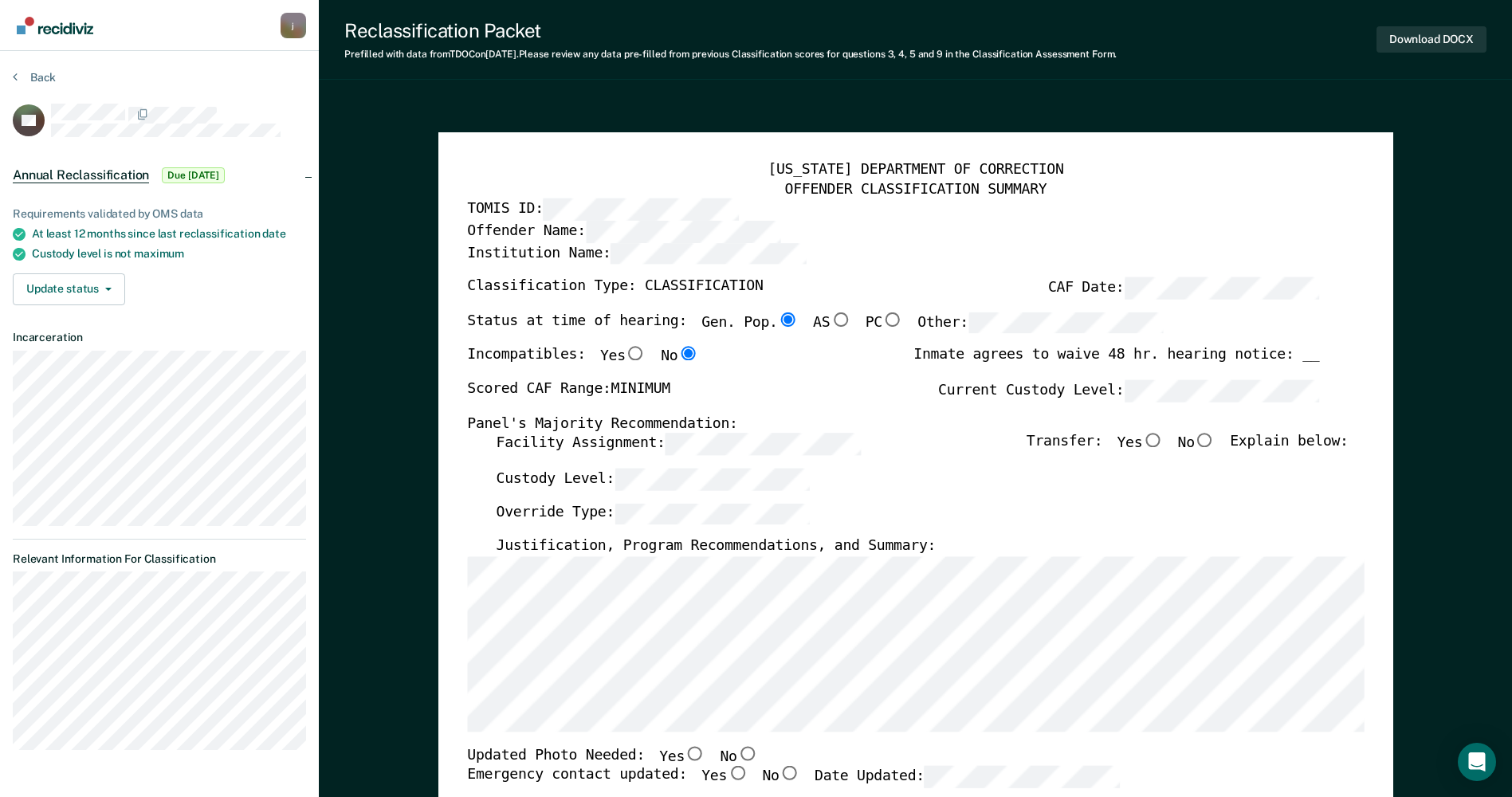
click at [1215, 439] on input "No" at bounding box center [1204, 440] width 21 height 14
type textarea "x"
radio input "true"
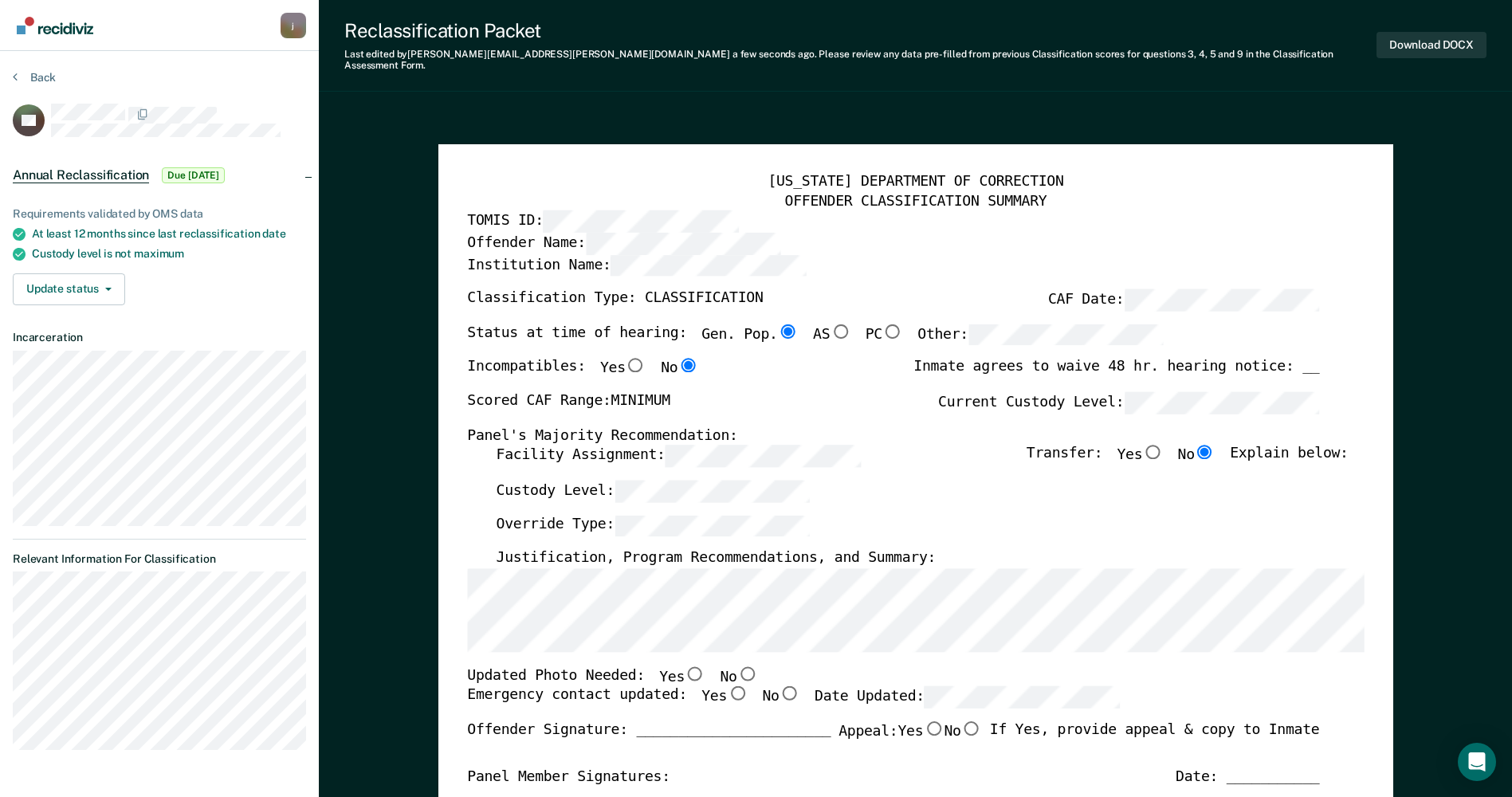
click at [684, 666] on input "Yes" at bounding box center [694, 673] width 21 height 14
type textarea "x"
radio input "true"
click at [727, 686] on input "Yes" at bounding box center [737, 693] width 21 height 14
type textarea "x"
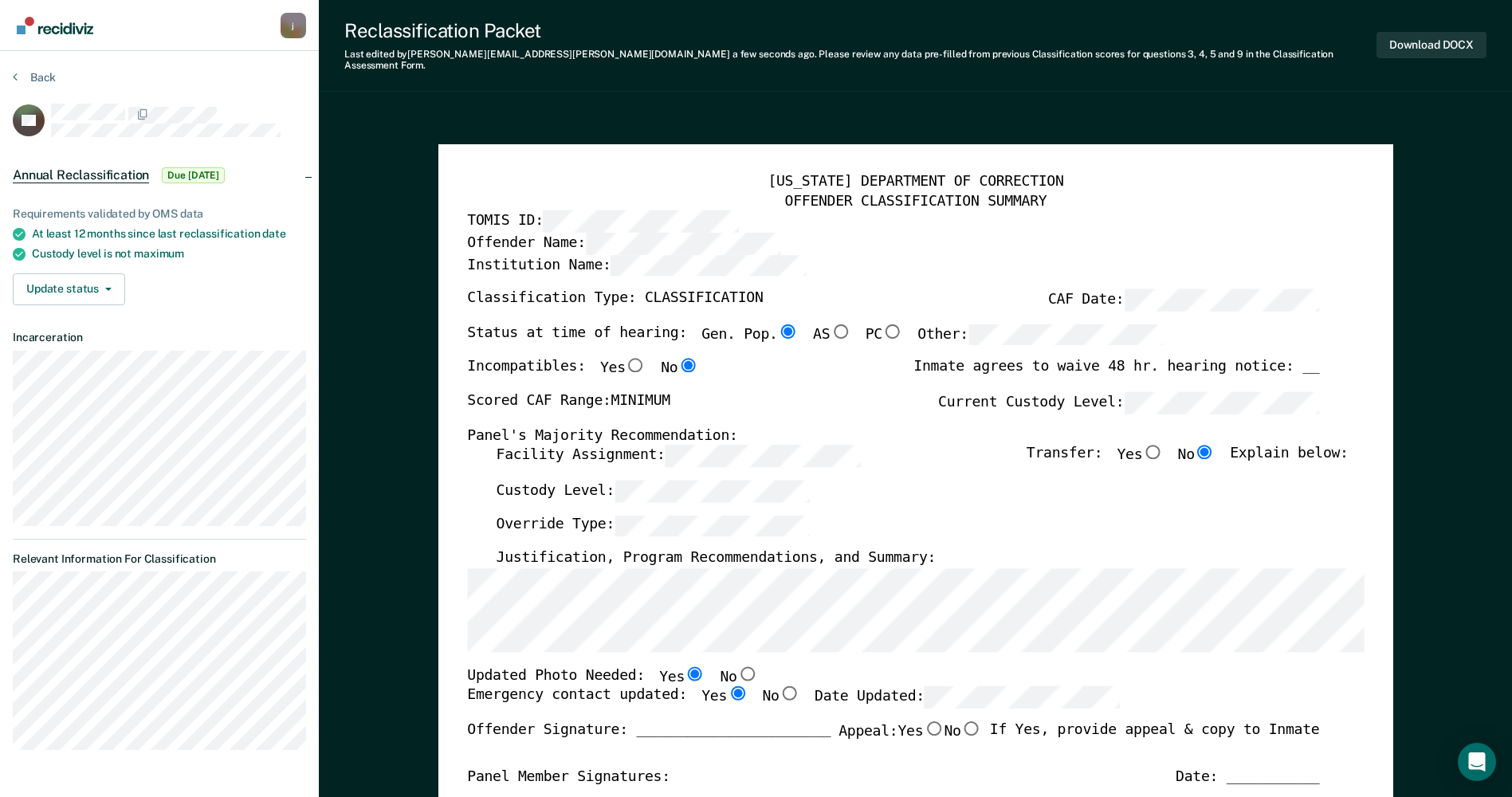
radio input "true"
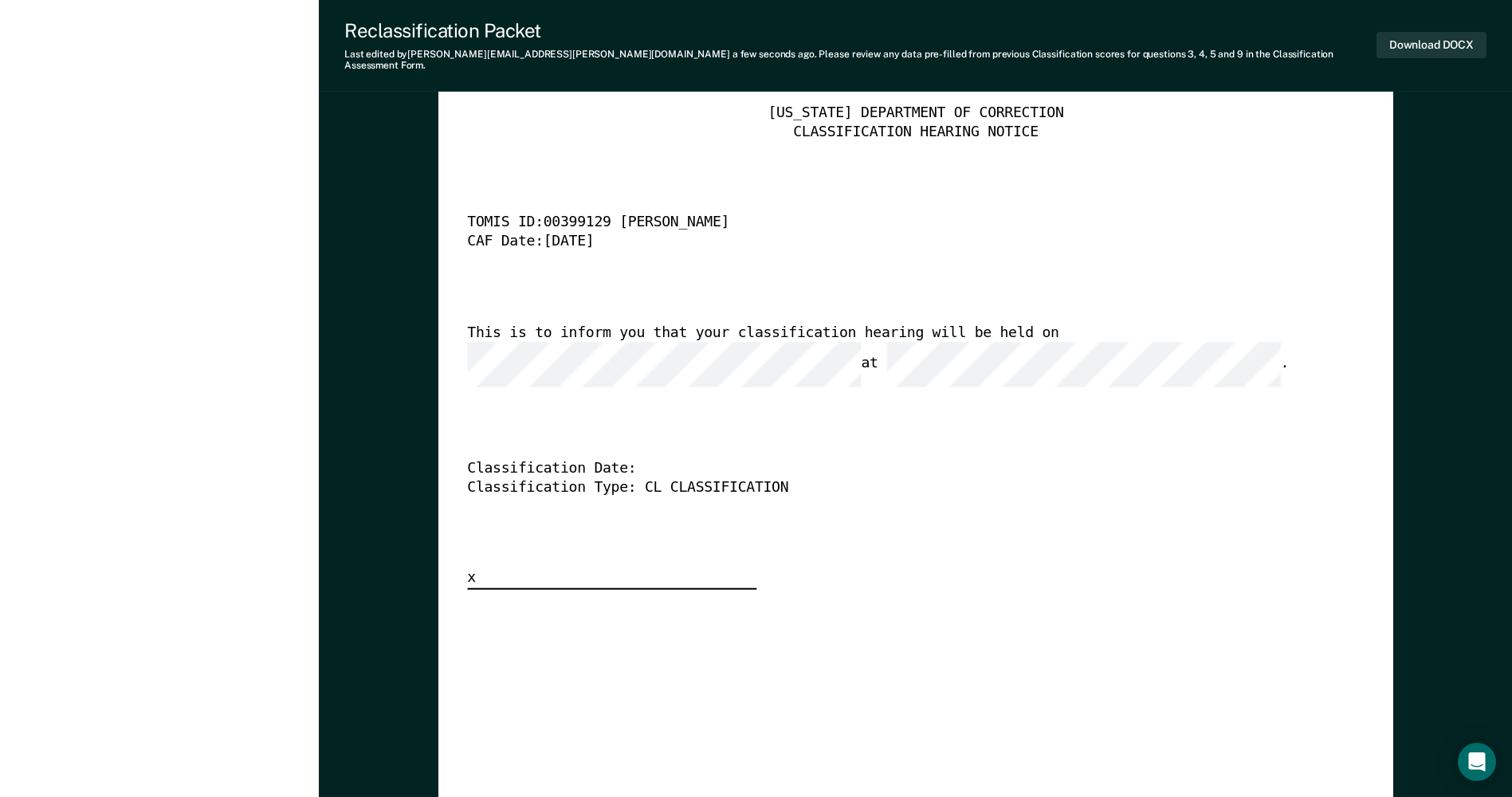
scroll to position [3985, 0]
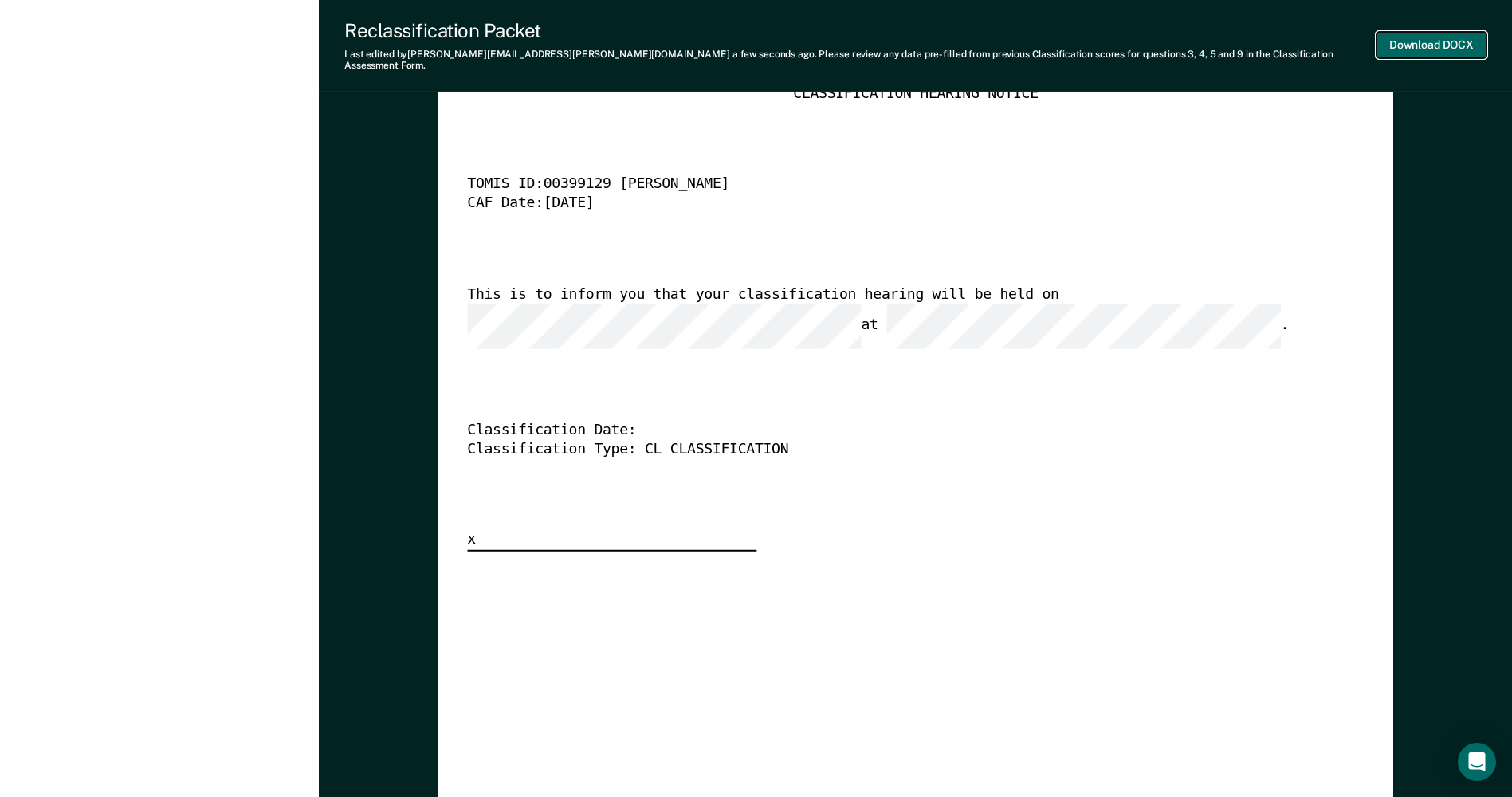
click at [1458, 44] on button "Download DOCX" at bounding box center [1431, 45] width 110 height 26
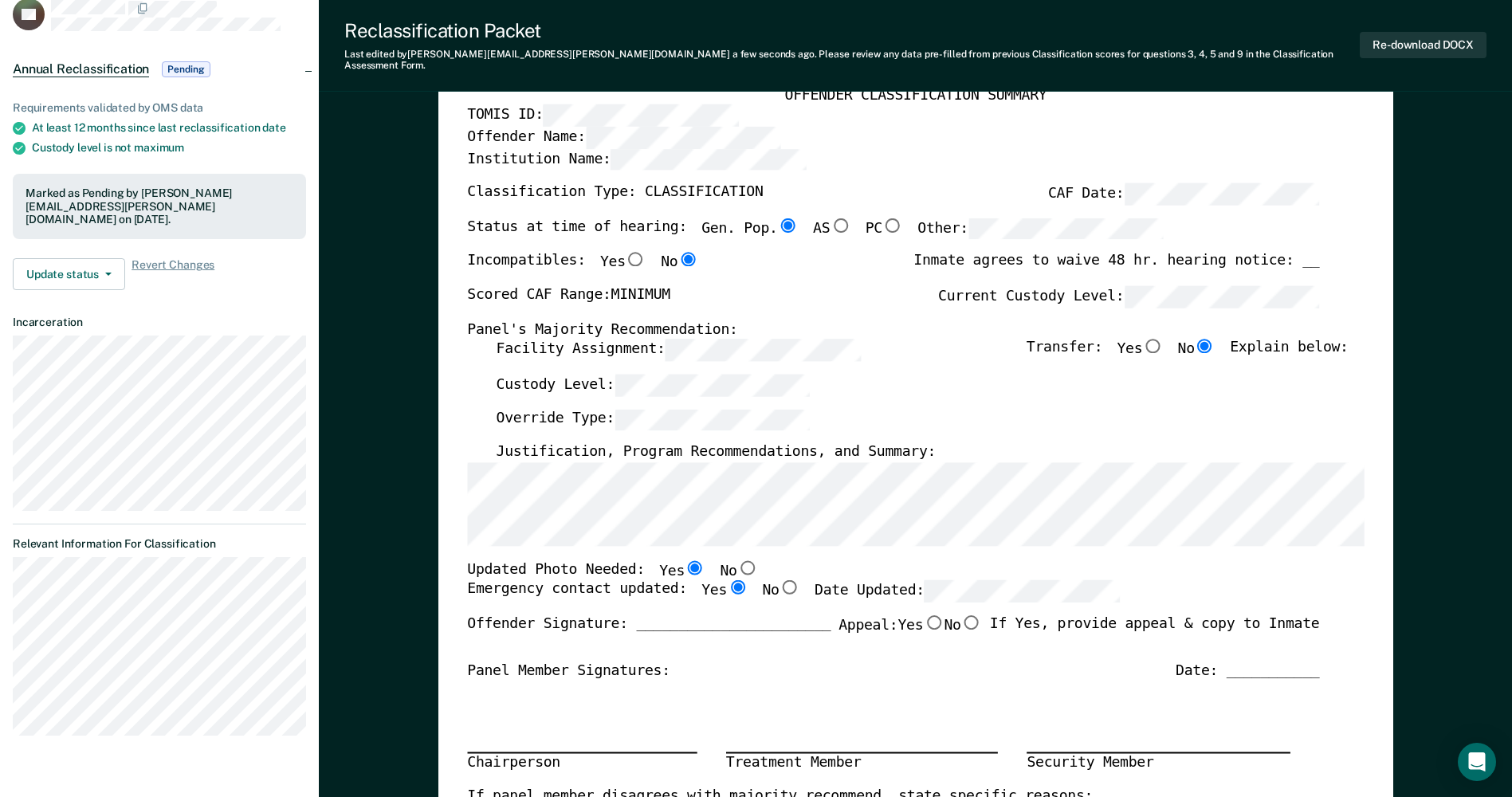
scroll to position [0, 0]
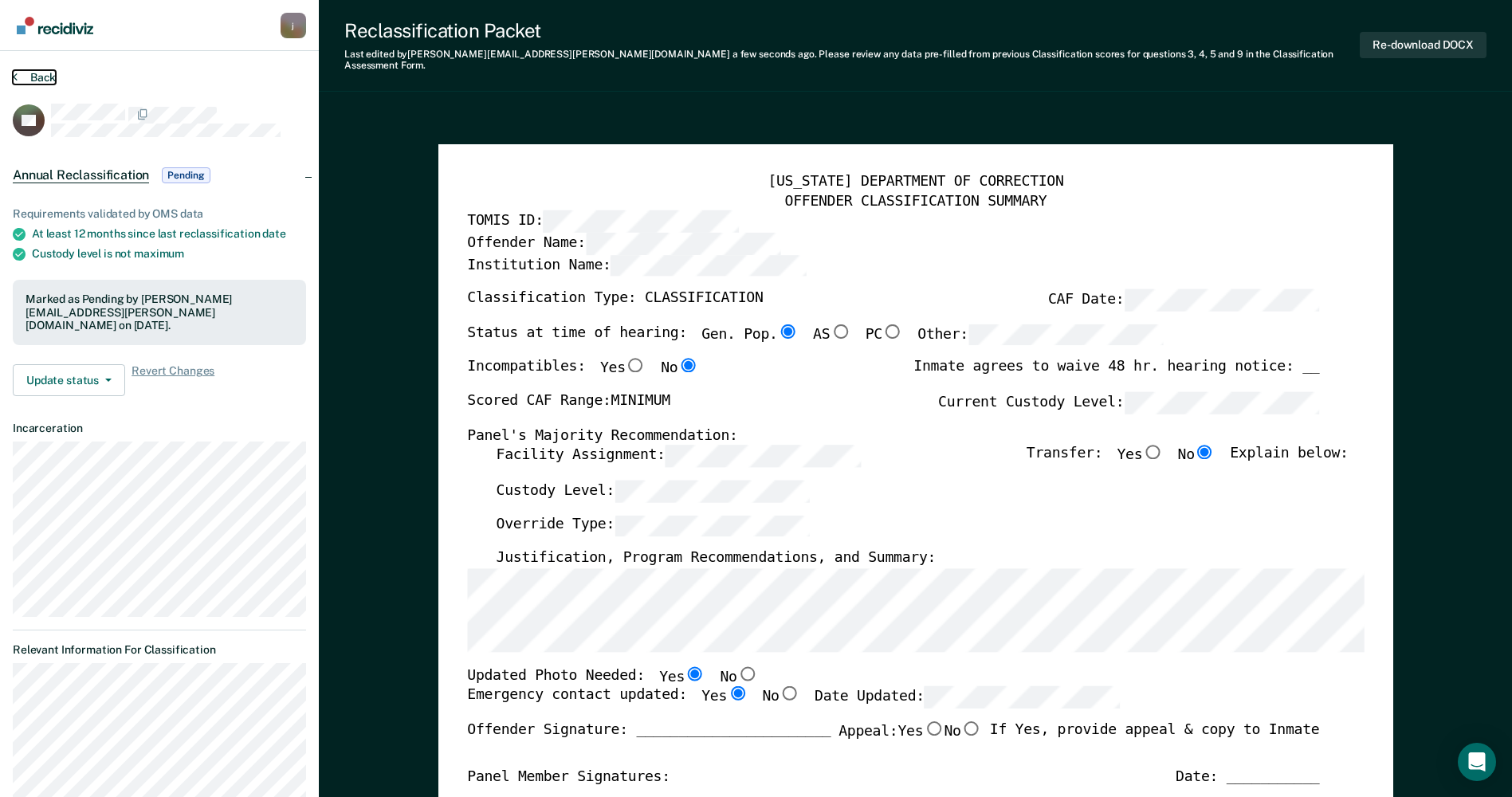
click at [16, 75] on icon at bounding box center [15, 76] width 5 height 13
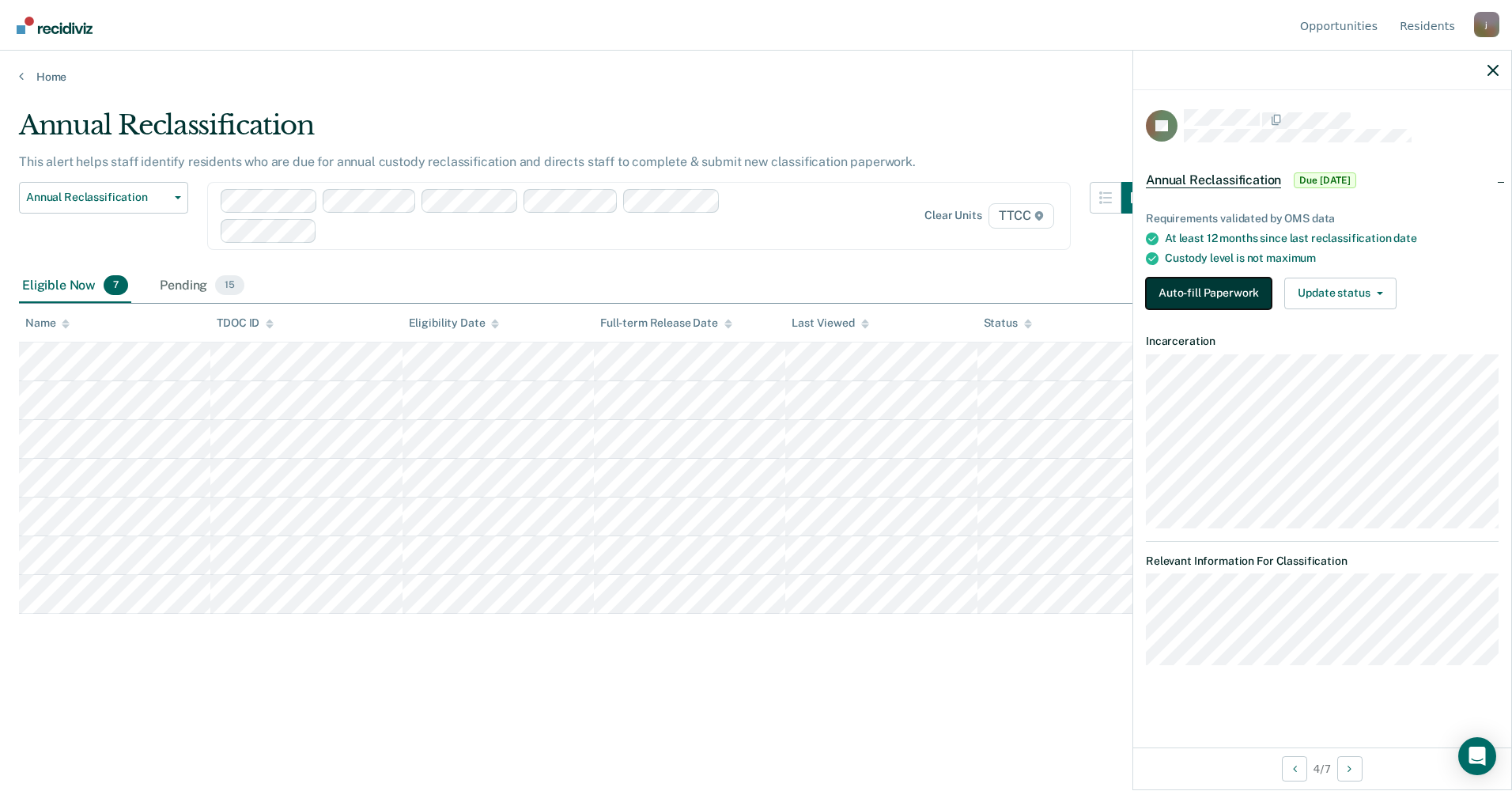
click at [1213, 291] on button "Auto-fill Paperwork" at bounding box center [1208, 293] width 126 height 32
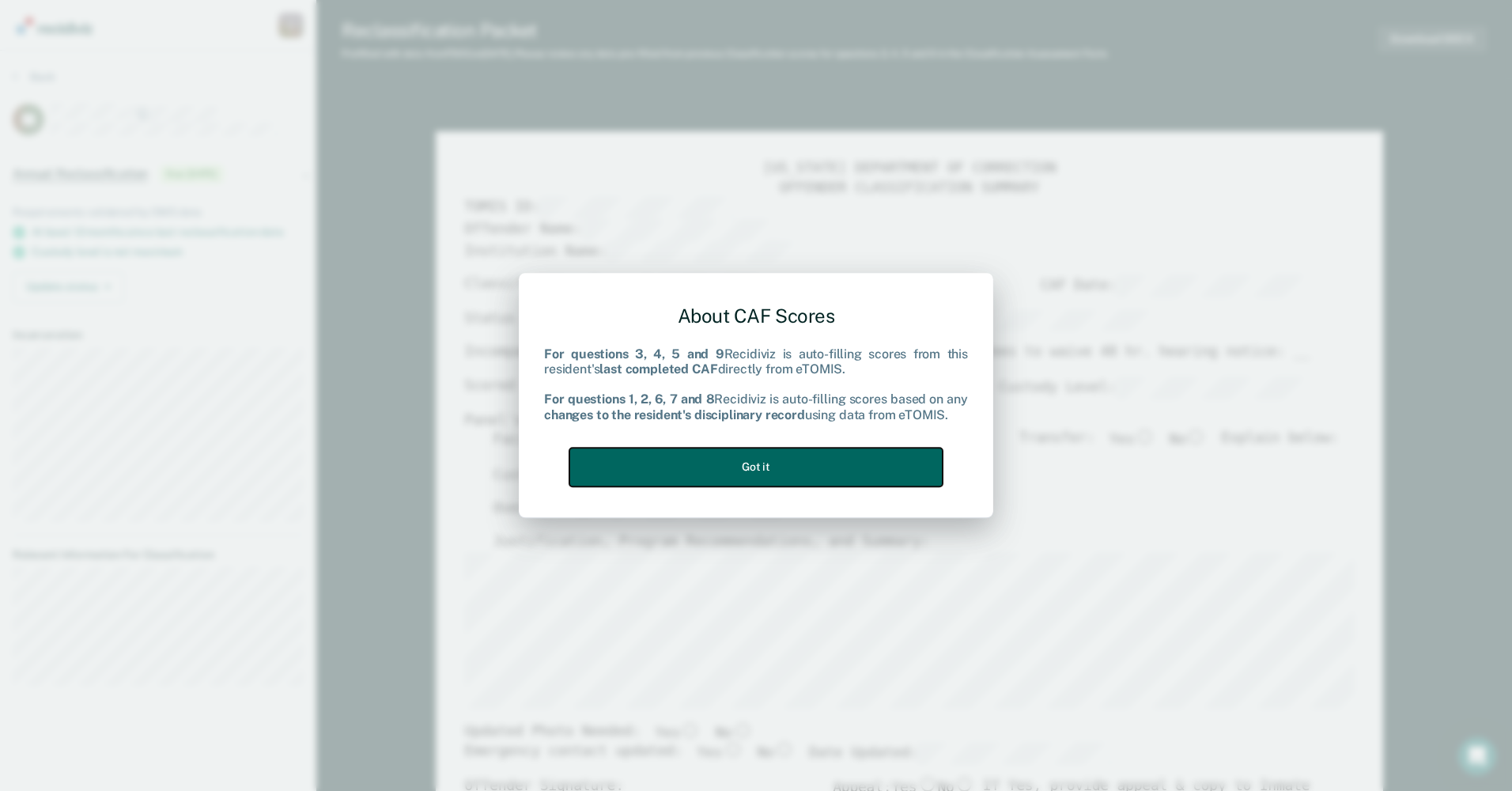
click at [696, 457] on button "Got it" at bounding box center [756, 467] width 374 height 39
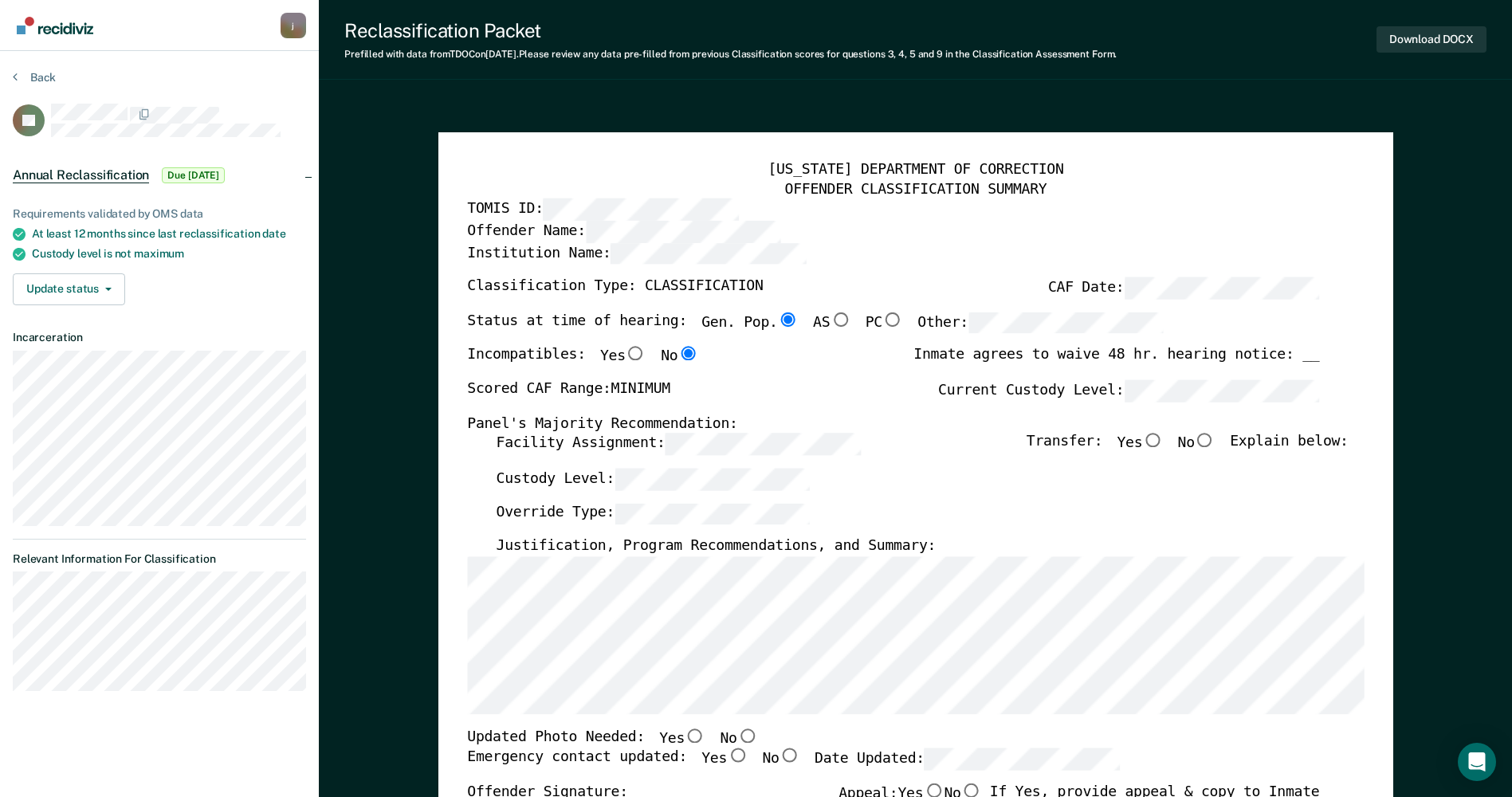
click at [1215, 442] on input "No" at bounding box center [1204, 440] width 21 height 14
type textarea "x"
radio input "true"
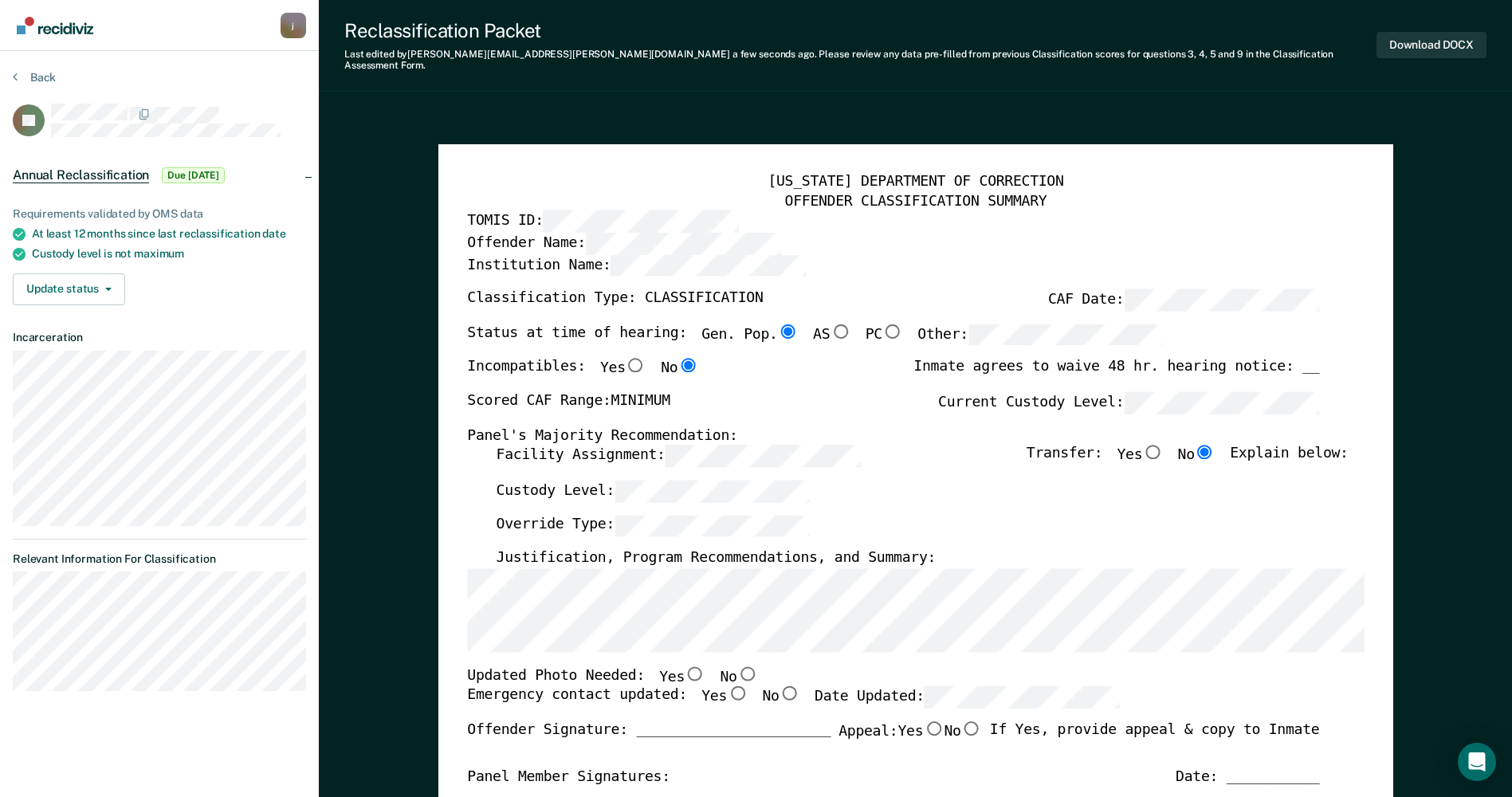
click at [736, 666] on input "No" at bounding box center [746, 673] width 21 height 14
type textarea "x"
radio input "true"
click at [727, 686] on input "Yes" at bounding box center [737, 693] width 21 height 14
type textarea "x"
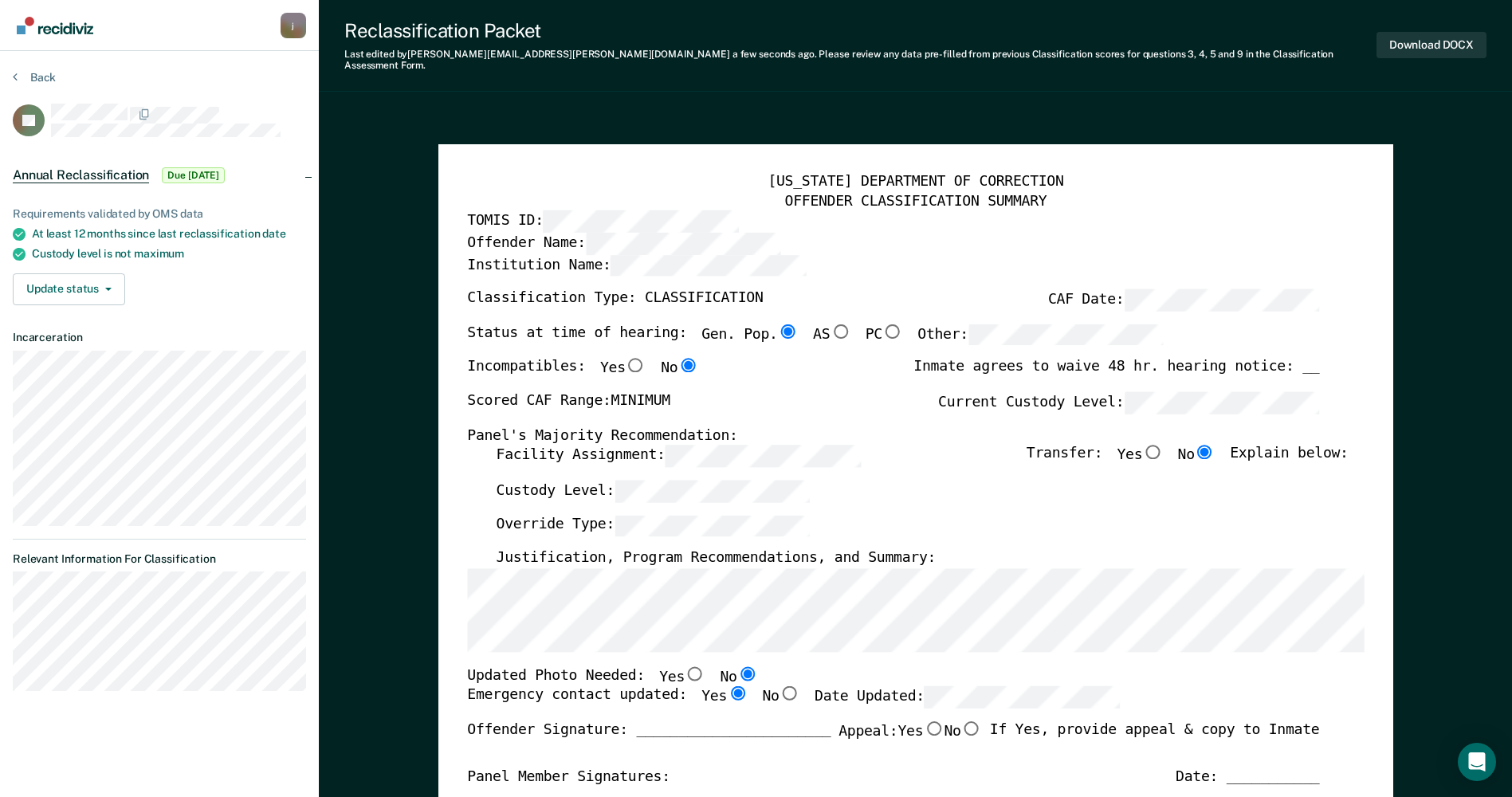
radio input "true"
click at [1462, 43] on button "Download DOCX" at bounding box center [1431, 45] width 110 height 26
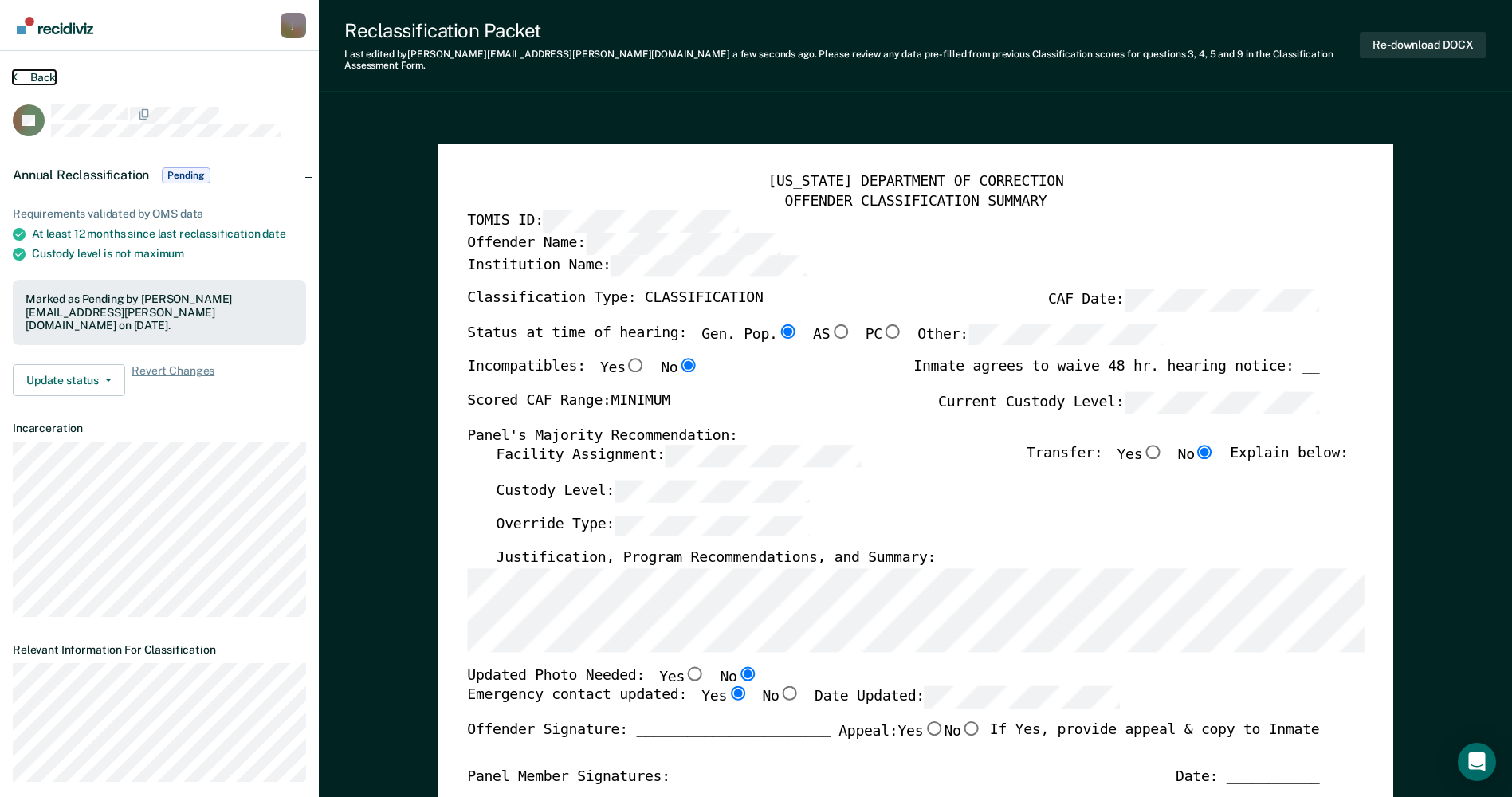
click at [29, 79] on button "Back" at bounding box center [34, 77] width 43 height 14
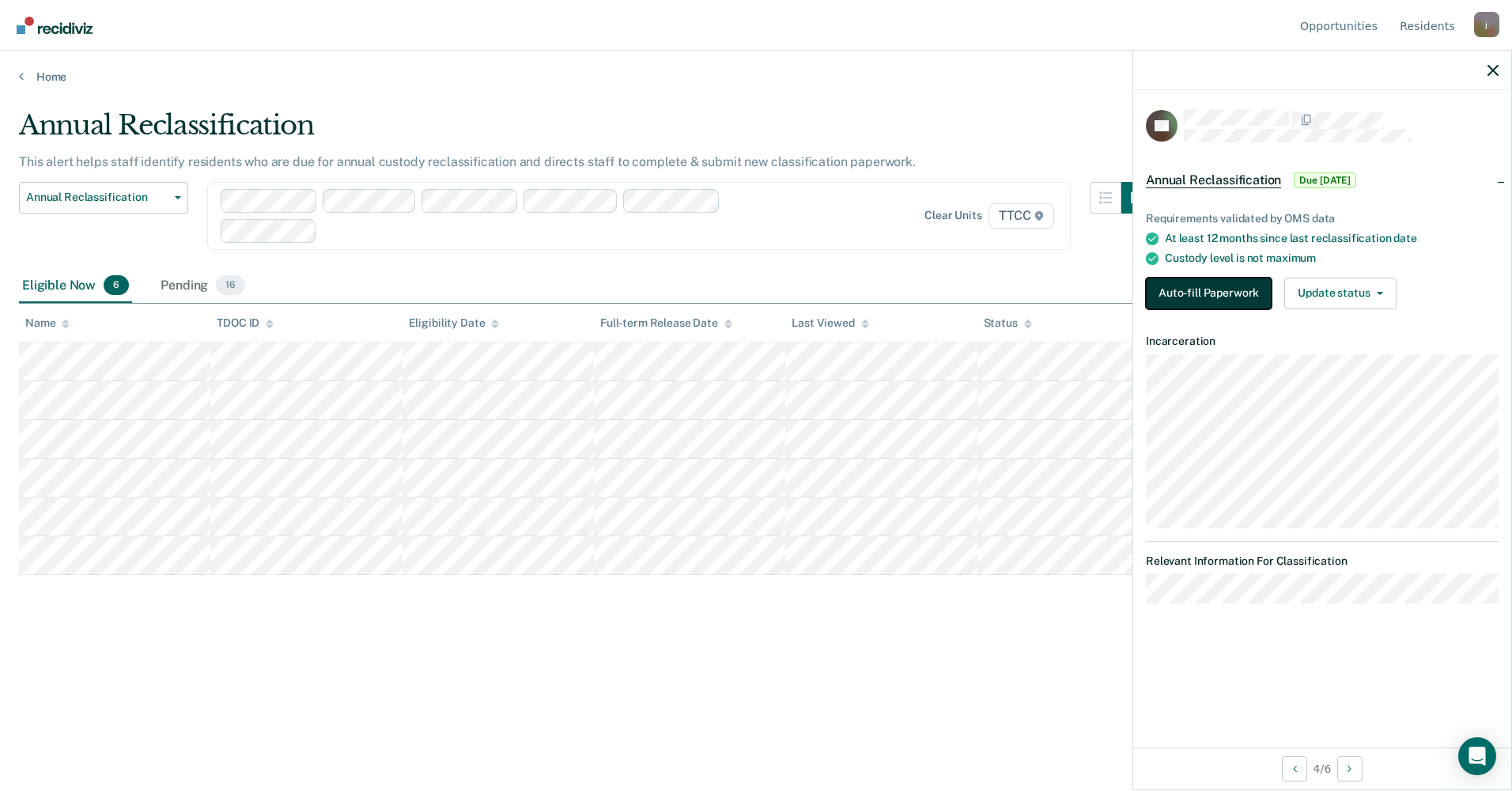
click at [1191, 290] on button "Auto-fill Paperwork" at bounding box center [1208, 293] width 126 height 32
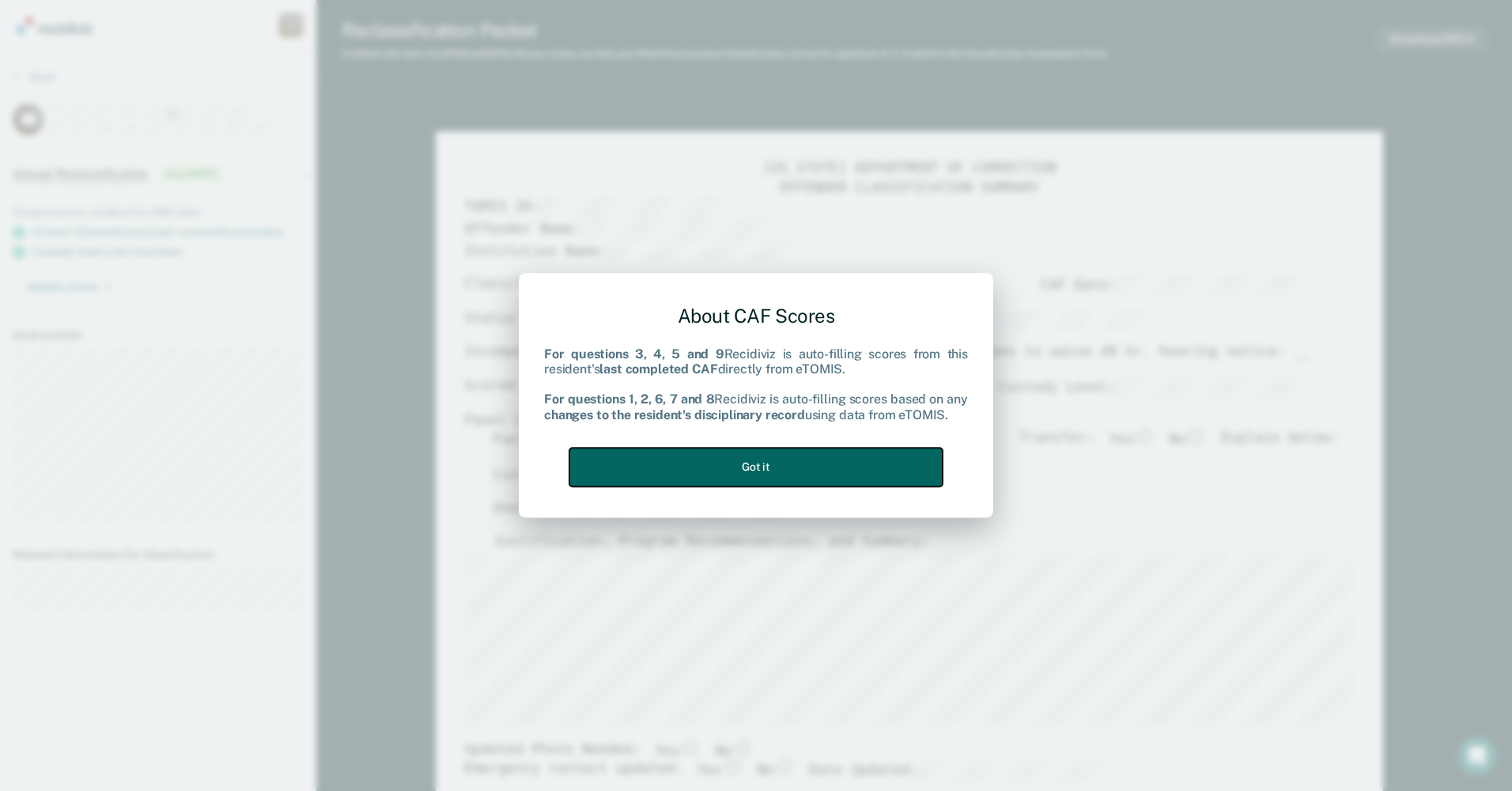
click at [710, 472] on button "Got it" at bounding box center [756, 467] width 374 height 39
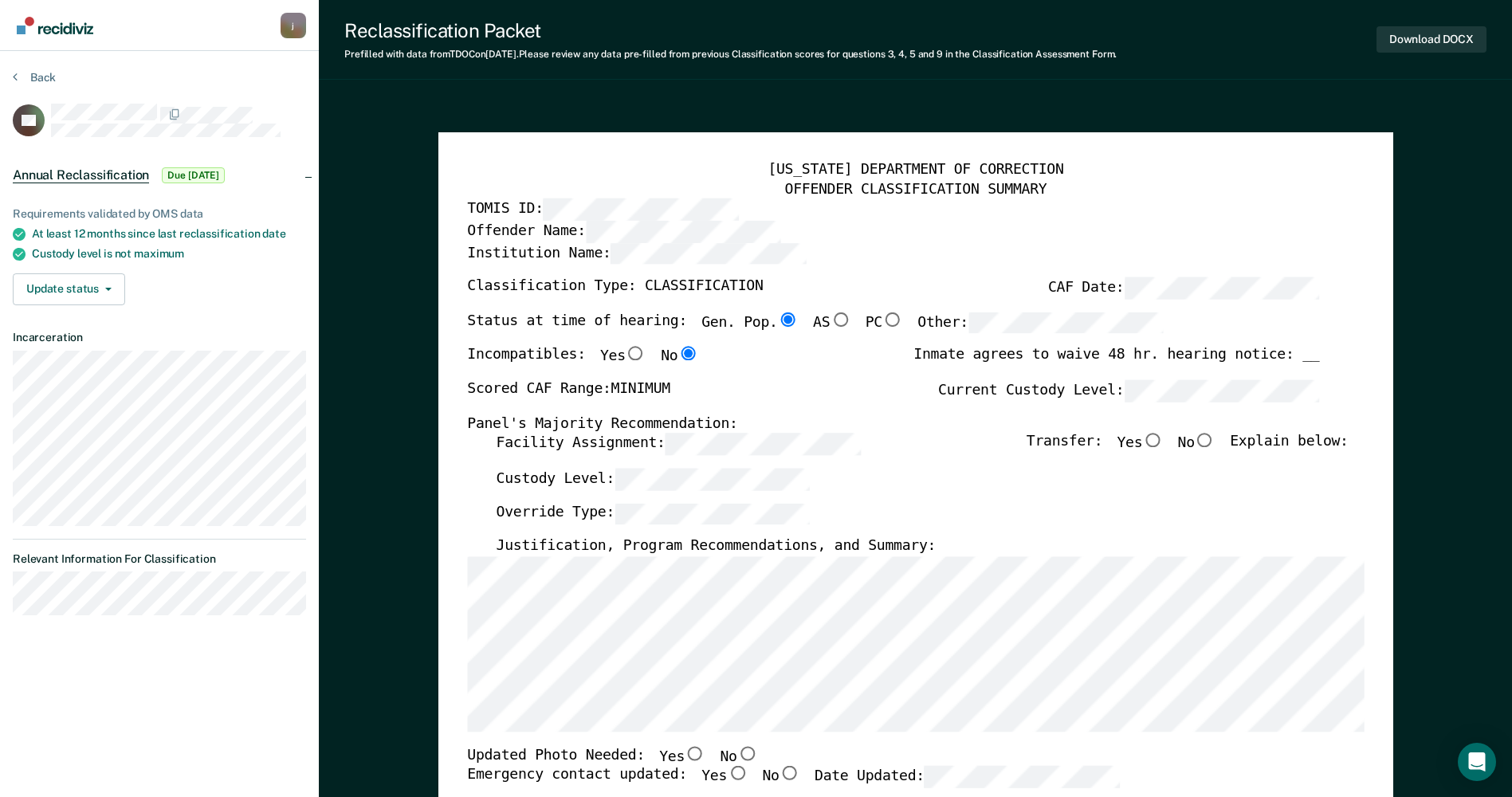
click at [1215, 440] on input "No" at bounding box center [1204, 440] width 21 height 14
type textarea "x"
radio input "true"
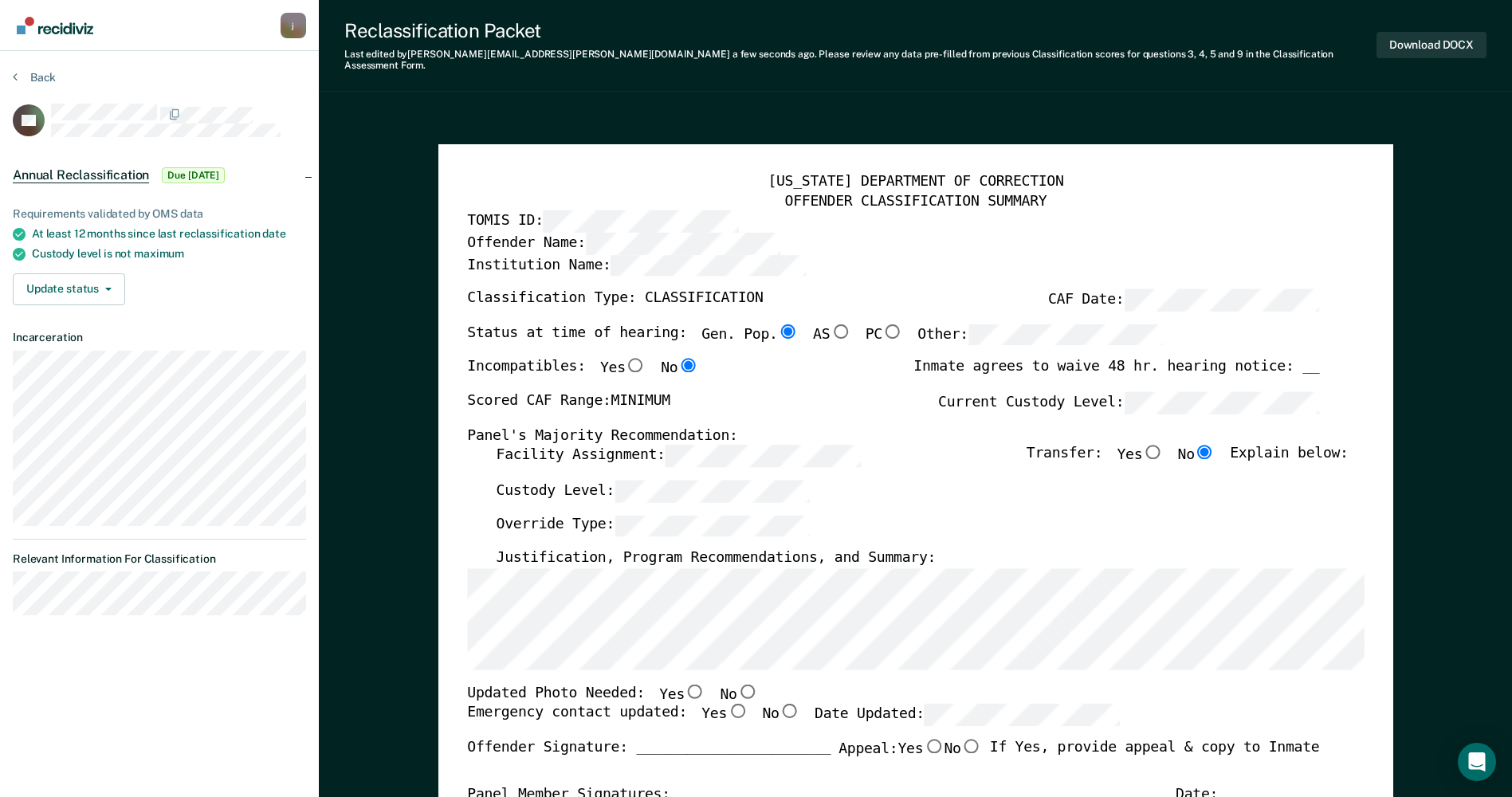
click at [736, 684] on input "No" at bounding box center [746, 691] width 21 height 14
type textarea "x"
radio input "true"
click at [727, 706] on input "Yes" at bounding box center [737, 711] width 21 height 14
type textarea "x"
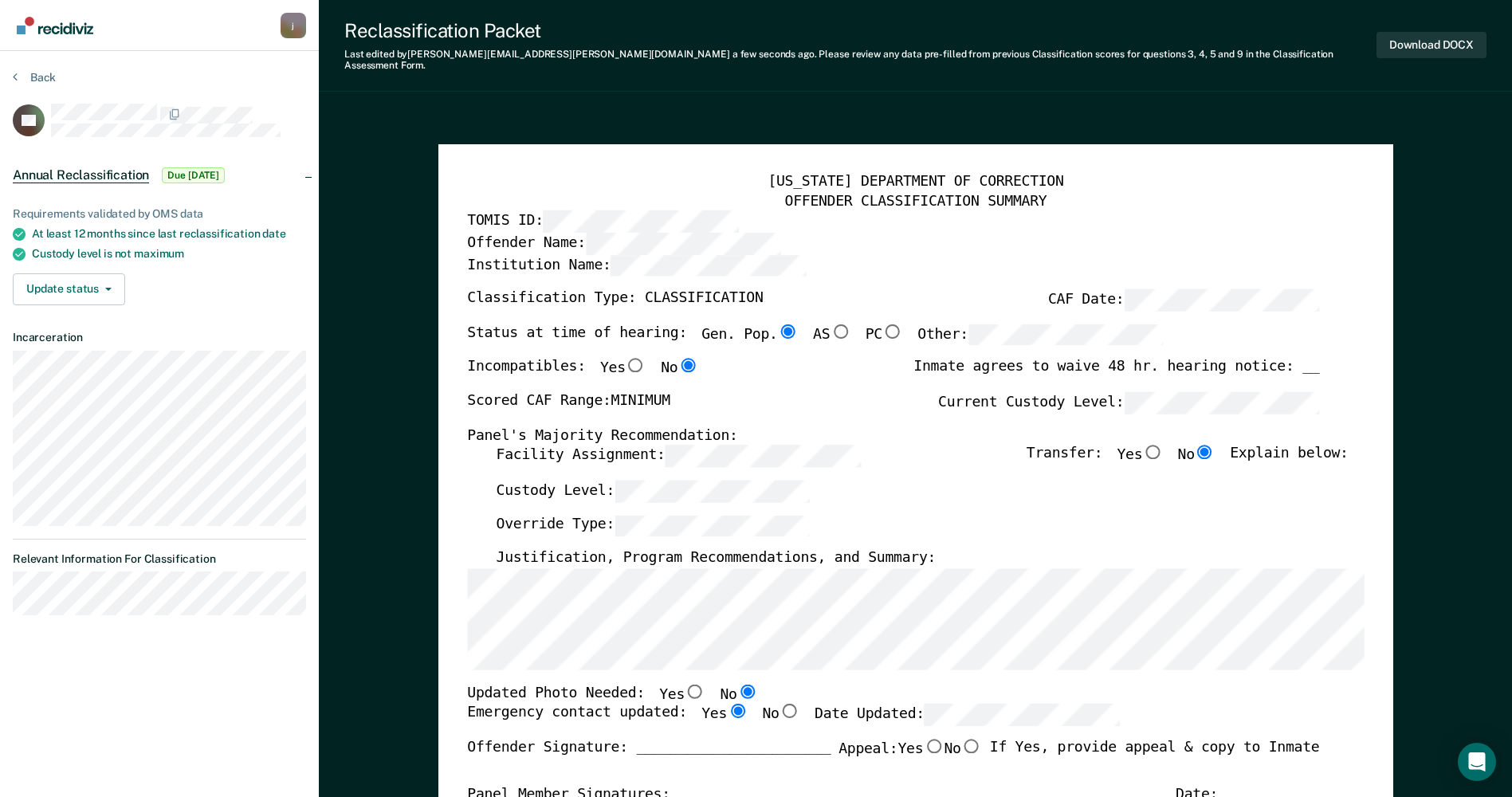
radio input "true"
click at [1441, 46] on button "Download DOCX" at bounding box center [1431, 45] width 110 height 26
type textarea "x"
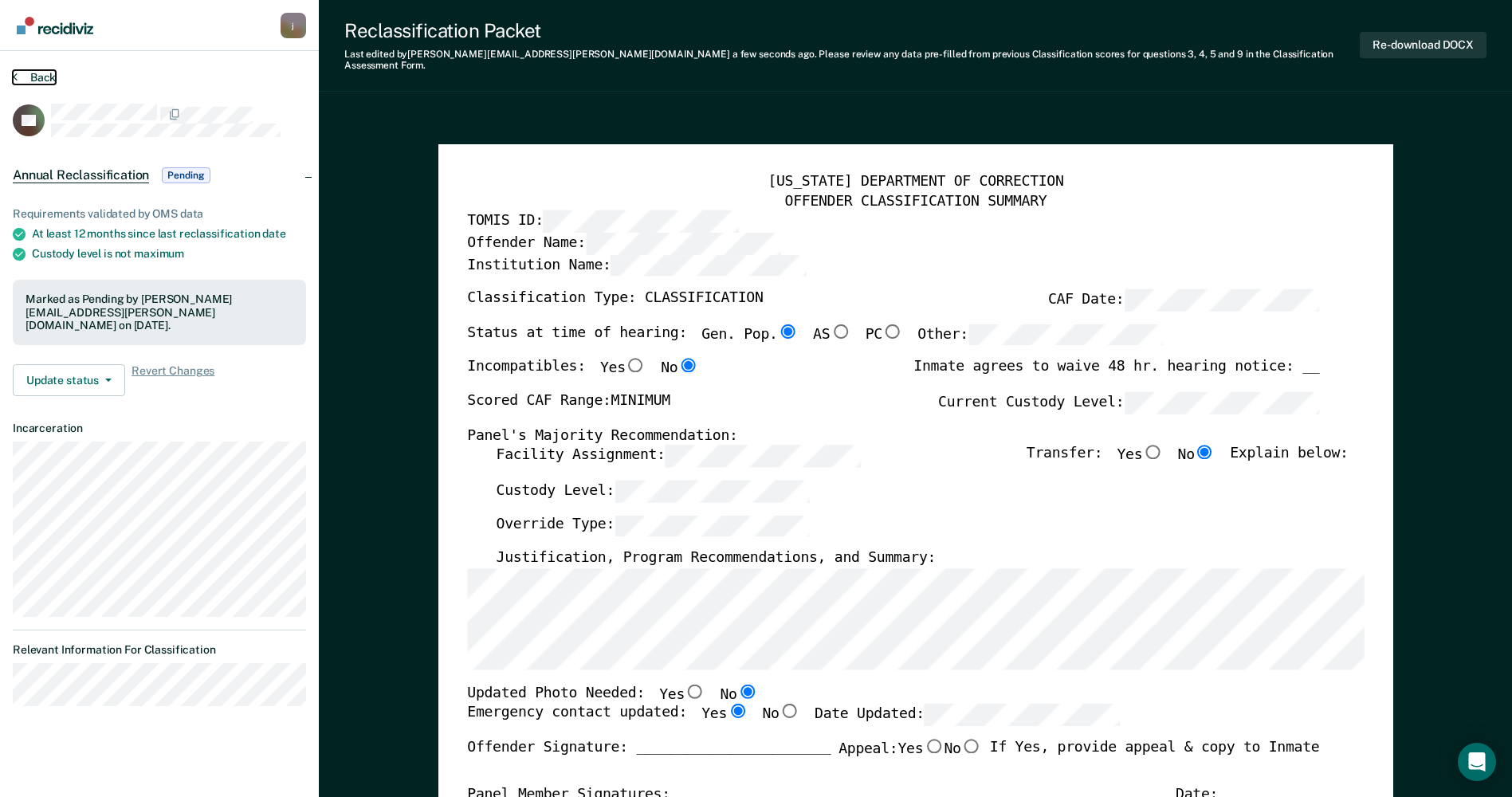
click at [25, 74] on button "Back" at bounding box center [34, 77] width 43 height 14
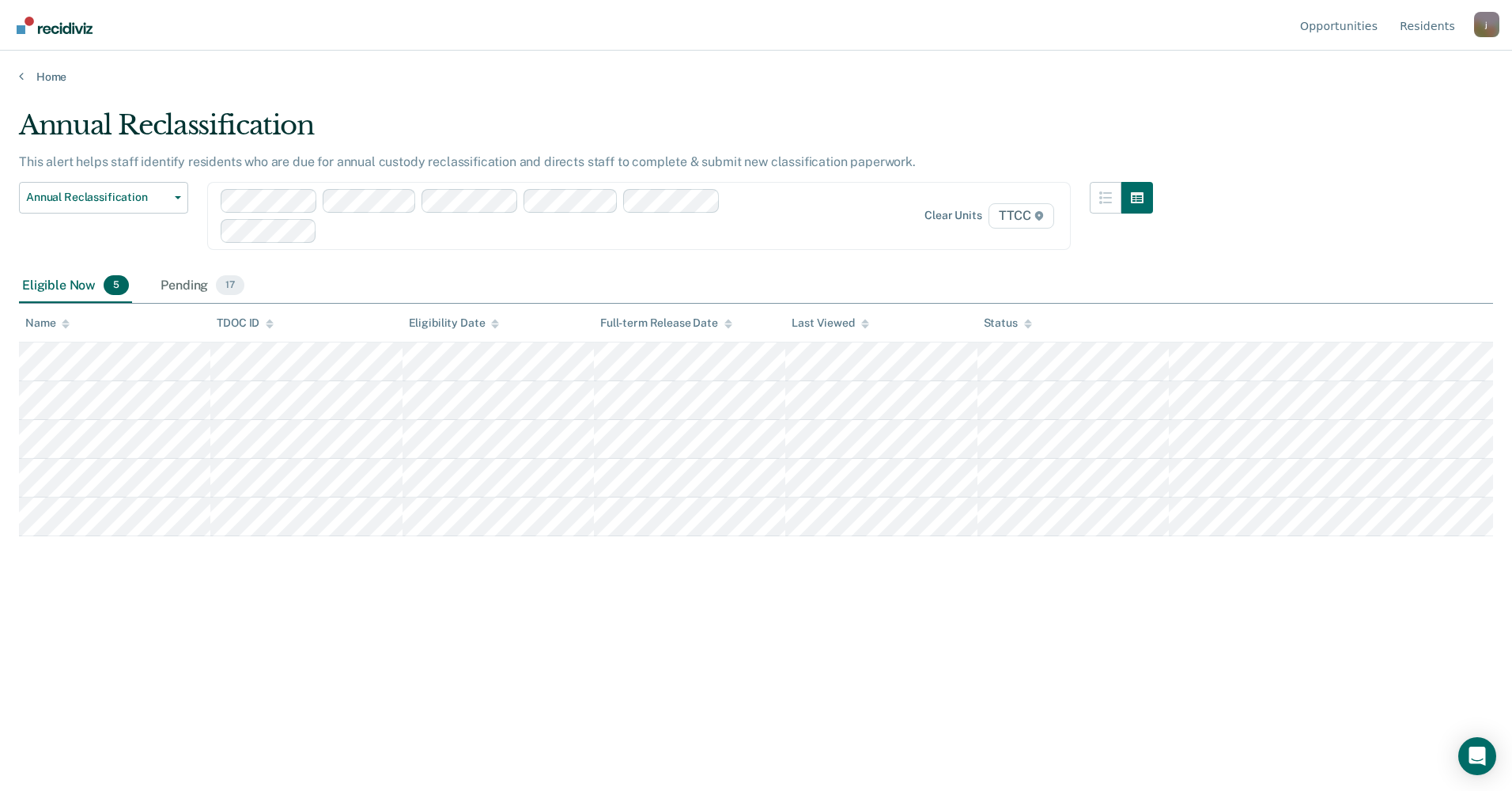
drag, startPoint x: 898, startPoint y: 553, endPoint x: 1332, endPoint y: 200, distance: 559.4
click at [1332, 200] on div "Annual Reclassification This alert helps staff identify residents who are due f…" at bounding box center [755, 391] width 1473 height 563
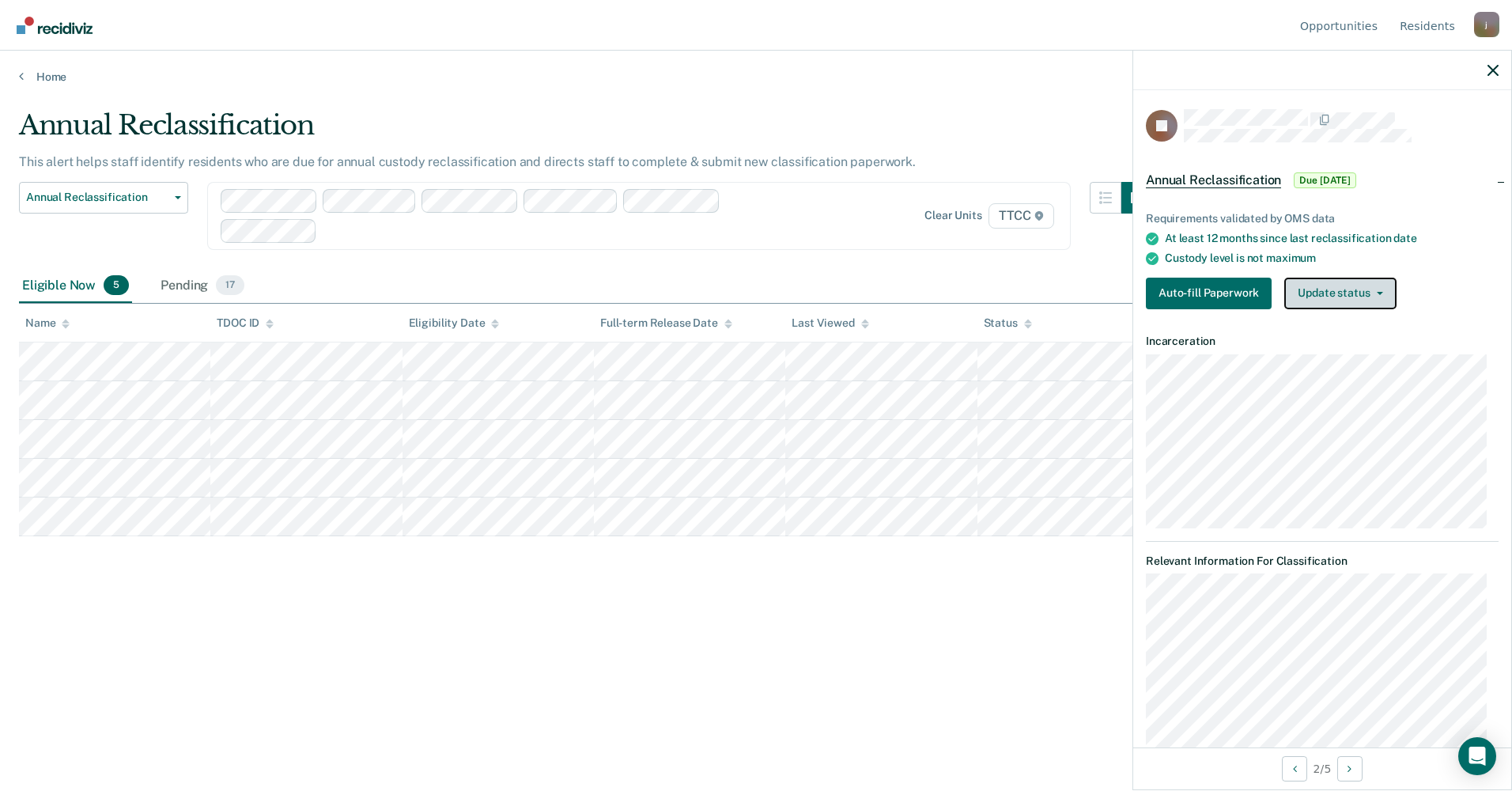
click at [1373, 295] on button "Update status" at bounding box center [1340, 293] width 112 height 32
click at [1331, 320] on button "[PERSON_NAME]" at bounding box center [1360, 325] width 153 height 26
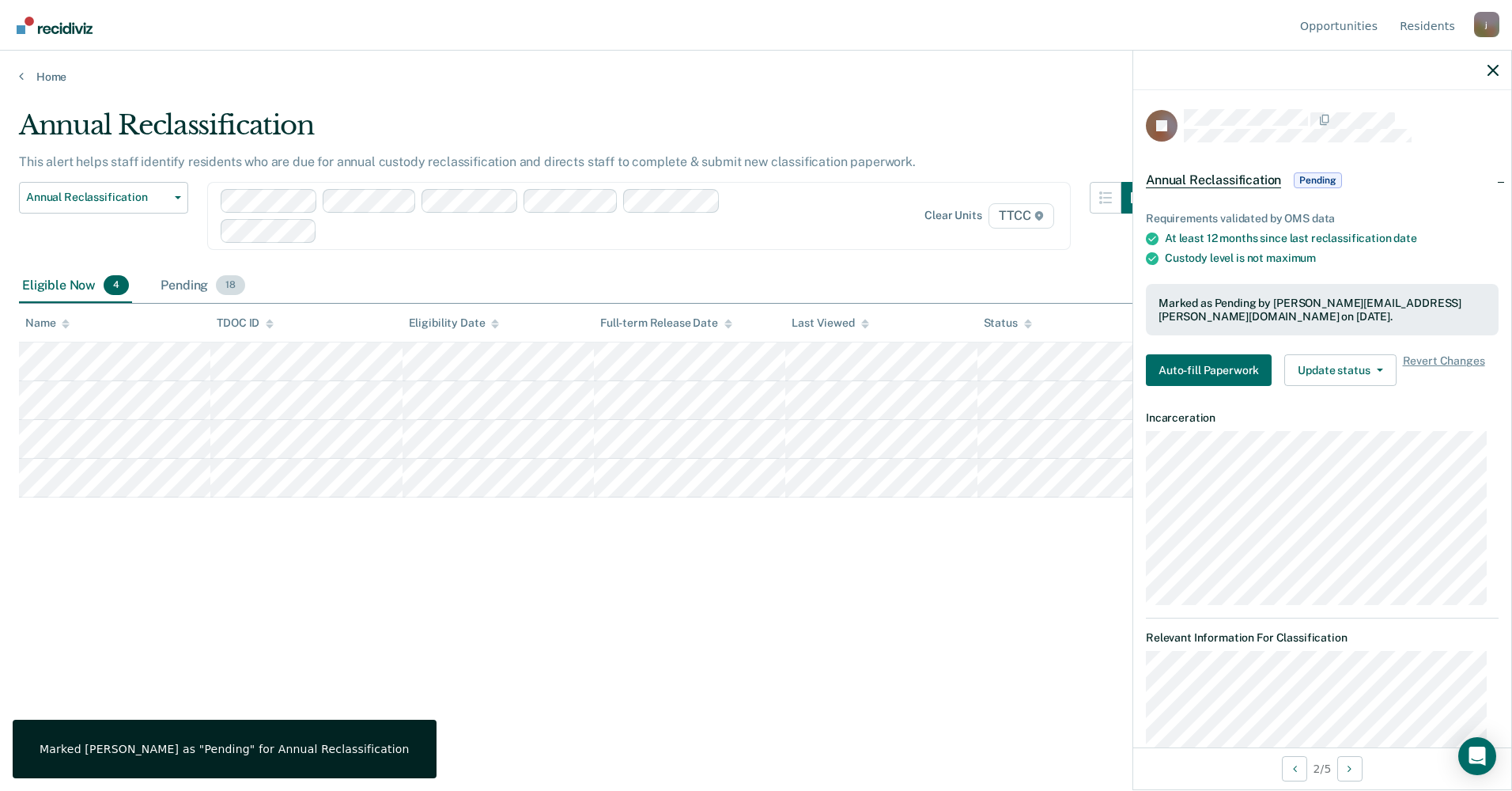
click at [197, 288] on div "Pending 18" at bounding box center [203, 285] width 91 height 35
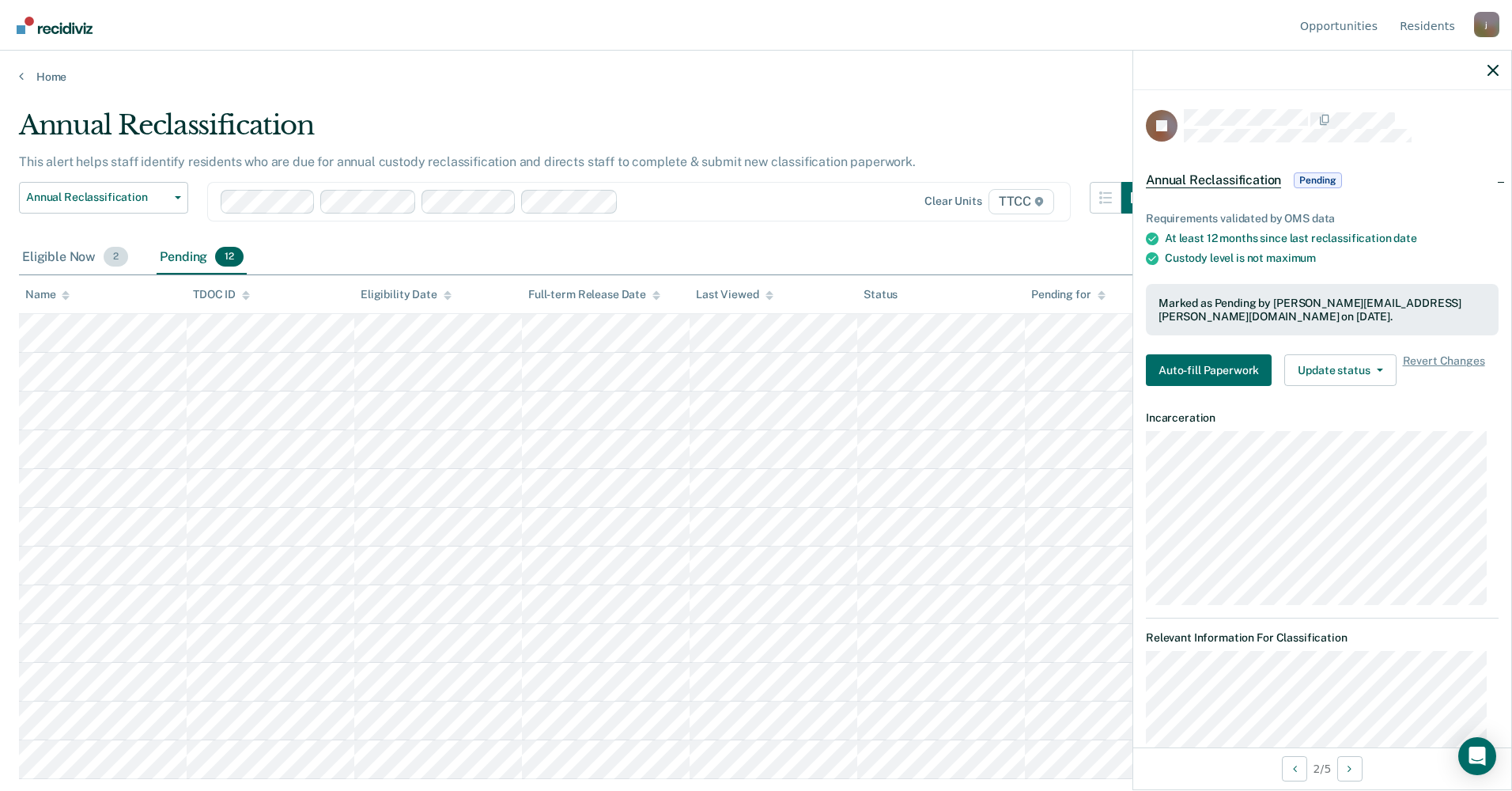
click at [53, 263] on div "Eligible Now 2" at bounding box center [74, 258] width 112 height 35
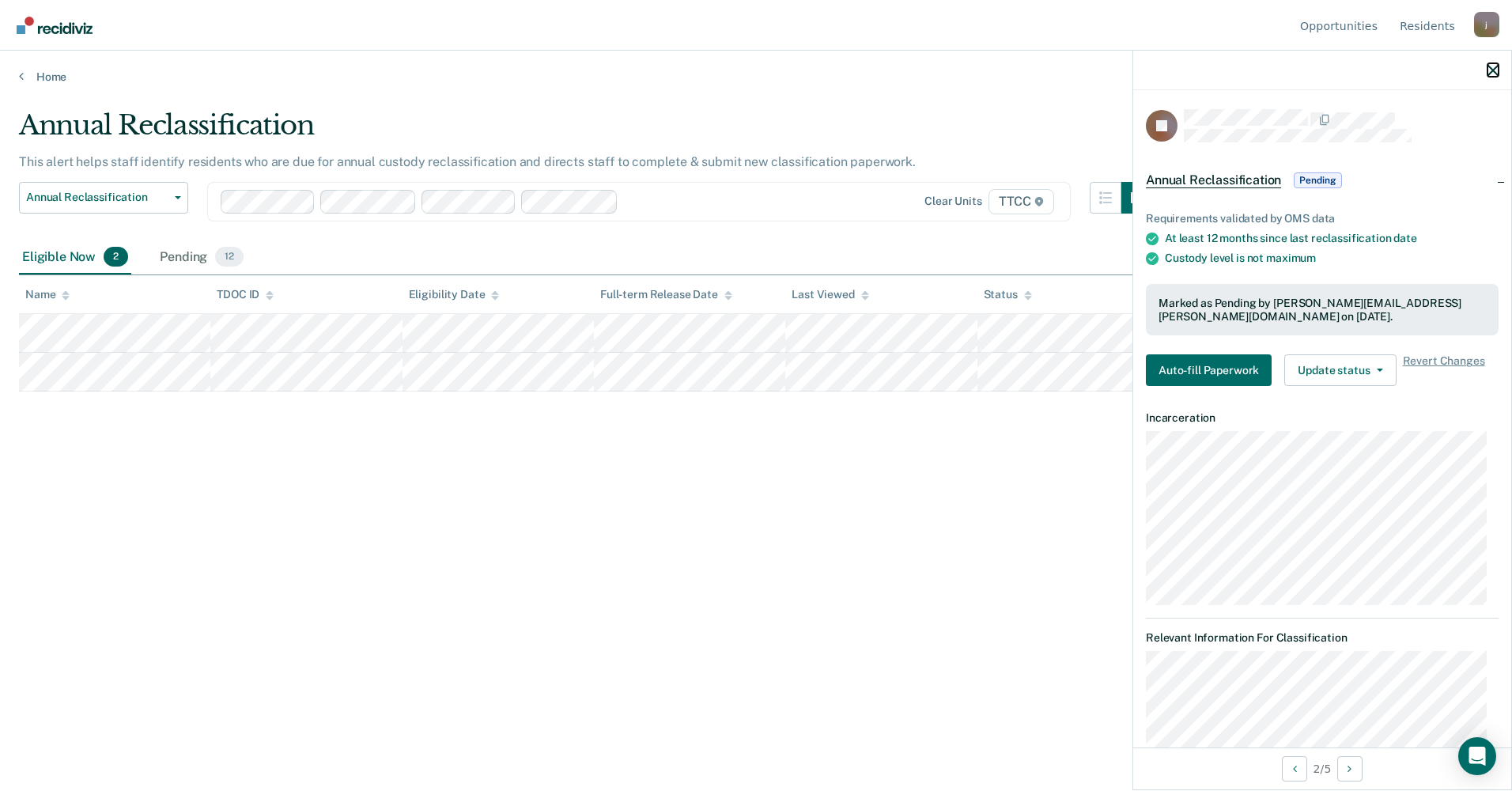
click at [1492, 64] on button "button" at bounding box center [1492, 70] width 11 height 14
